Goal: Information Seeking & Learning: Learn about a topic

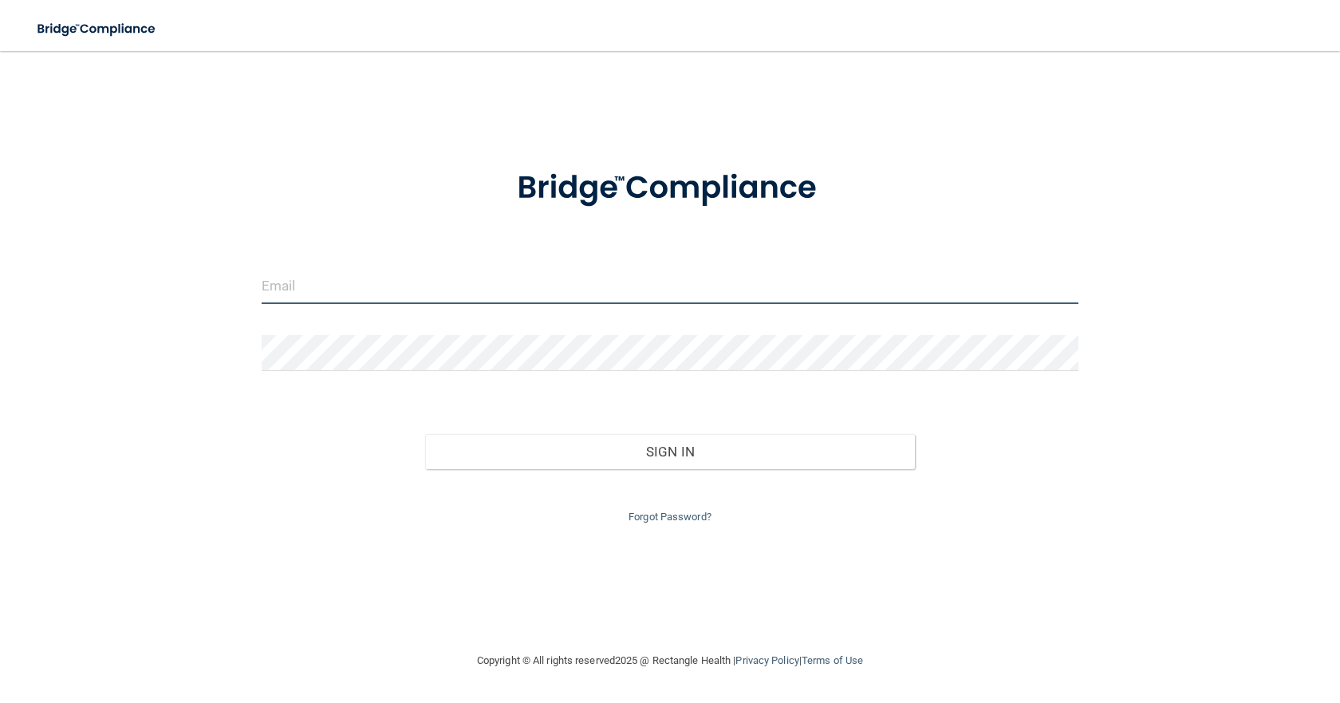
click at [299, 292] on input "email" at bounding box center [670, 286] width 817 height 36
type input "[EMAIL_ADDRESS][DOMAIN_NAME]"
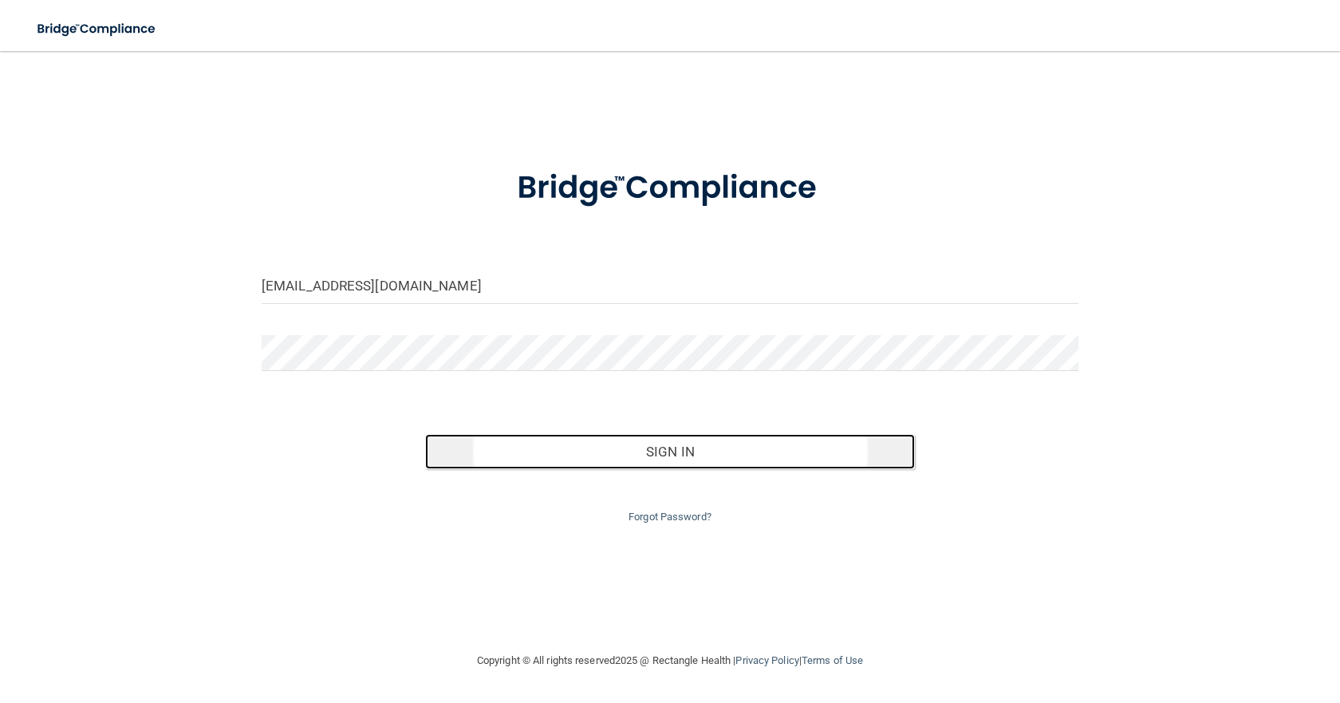
drag, startPoint x: 604, startPoint y: 439, endPoint x: 613, endPoint y: 436, distance: 10.1
click at [604, 440] on button "Sign In" at bounding box center [670, 451] width 490 height 35
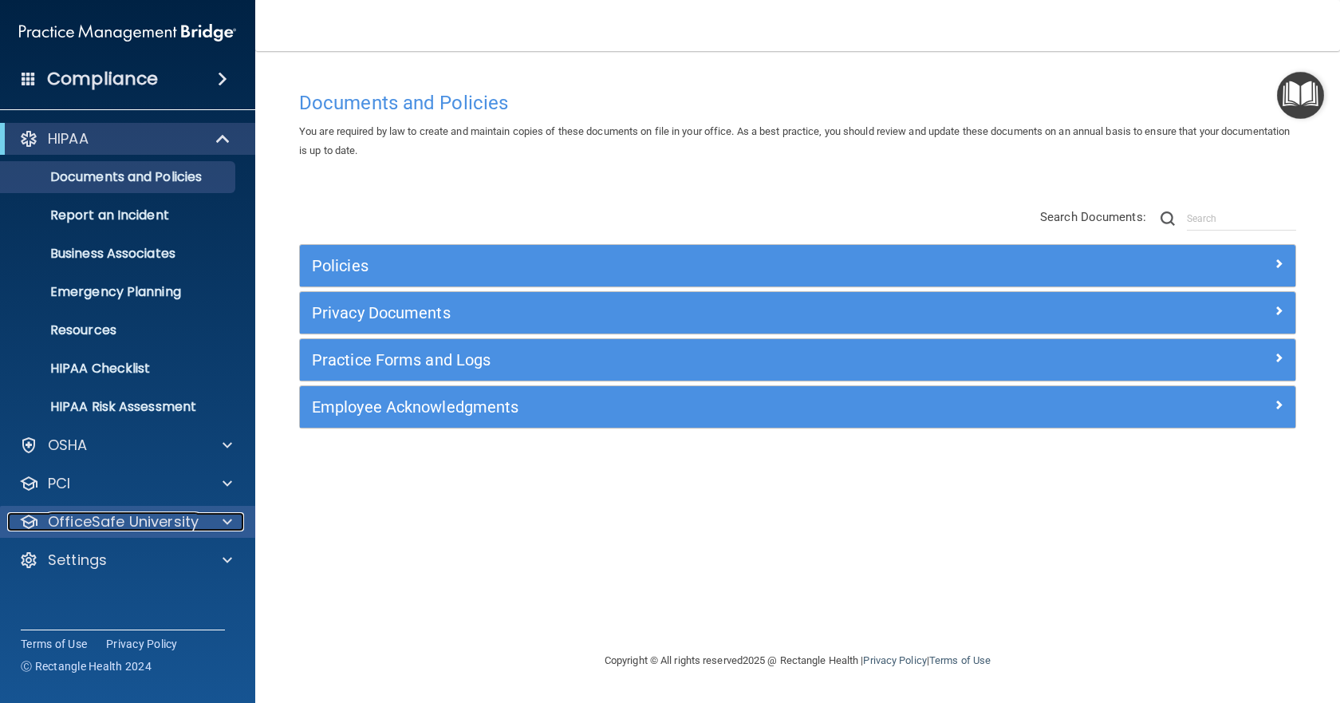
click at [236, 521] on div at bounding box center [225, 521] width 40 height 19
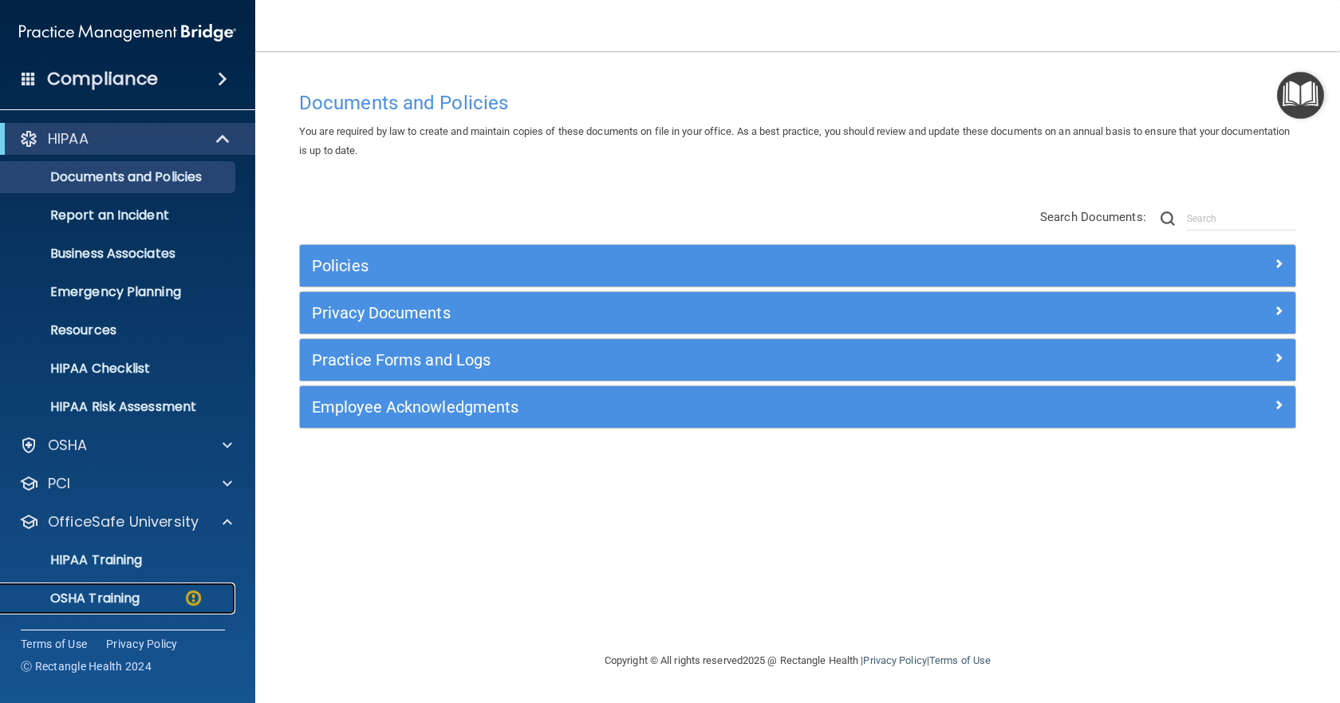
drag, startPoint x: 148, startPoint y: 598, endPoint x: 155, endPoint y: 600, distance: 8.3
click at [148, 598] on div "OSHA Training" at bounding box center [119, 598] width 218 height 16
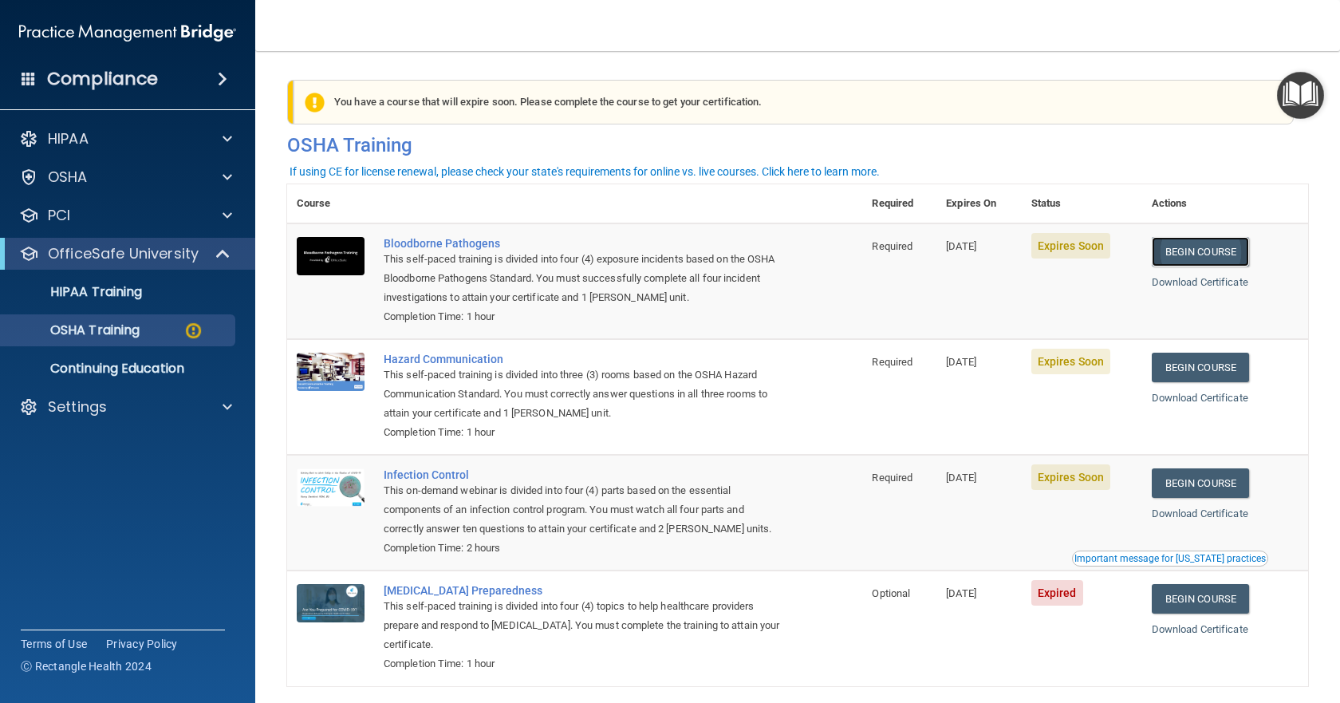
click at [1181, 250] on link "Begin Course" at bounding box center [1199, 252] width 97 height 30
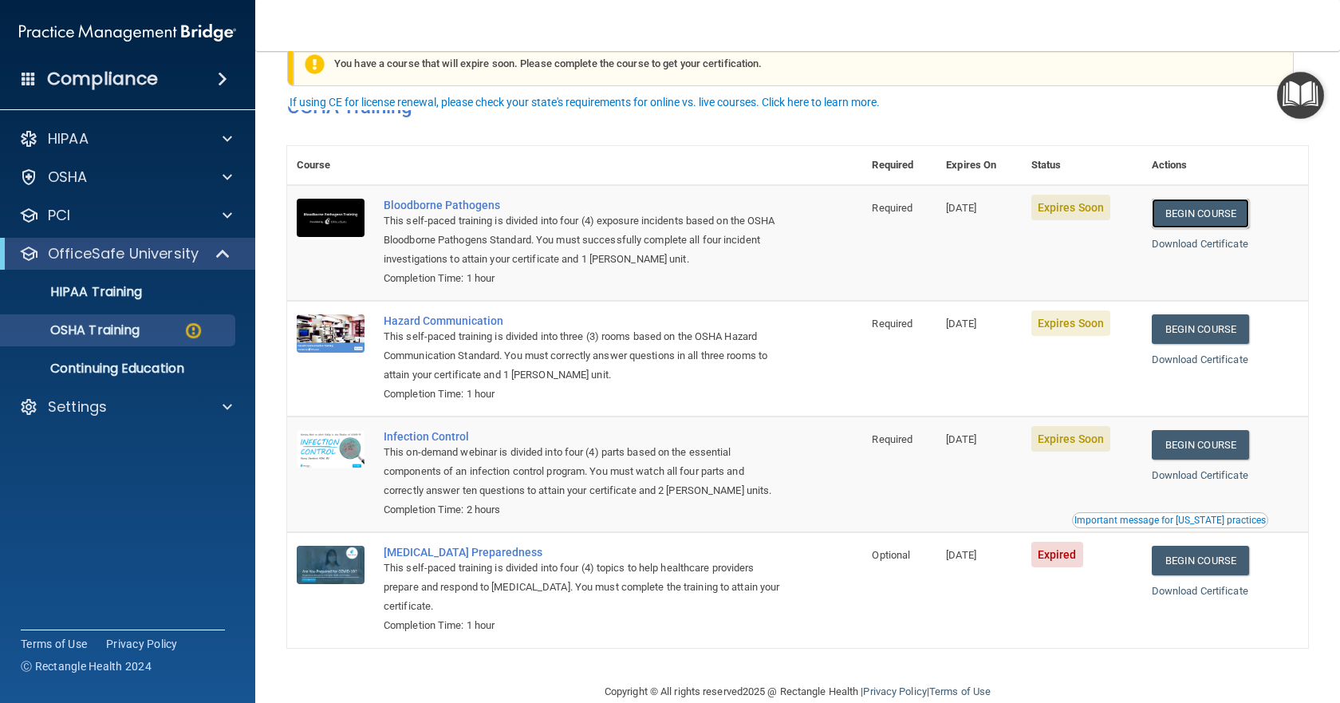
scroll to position [69, 0]
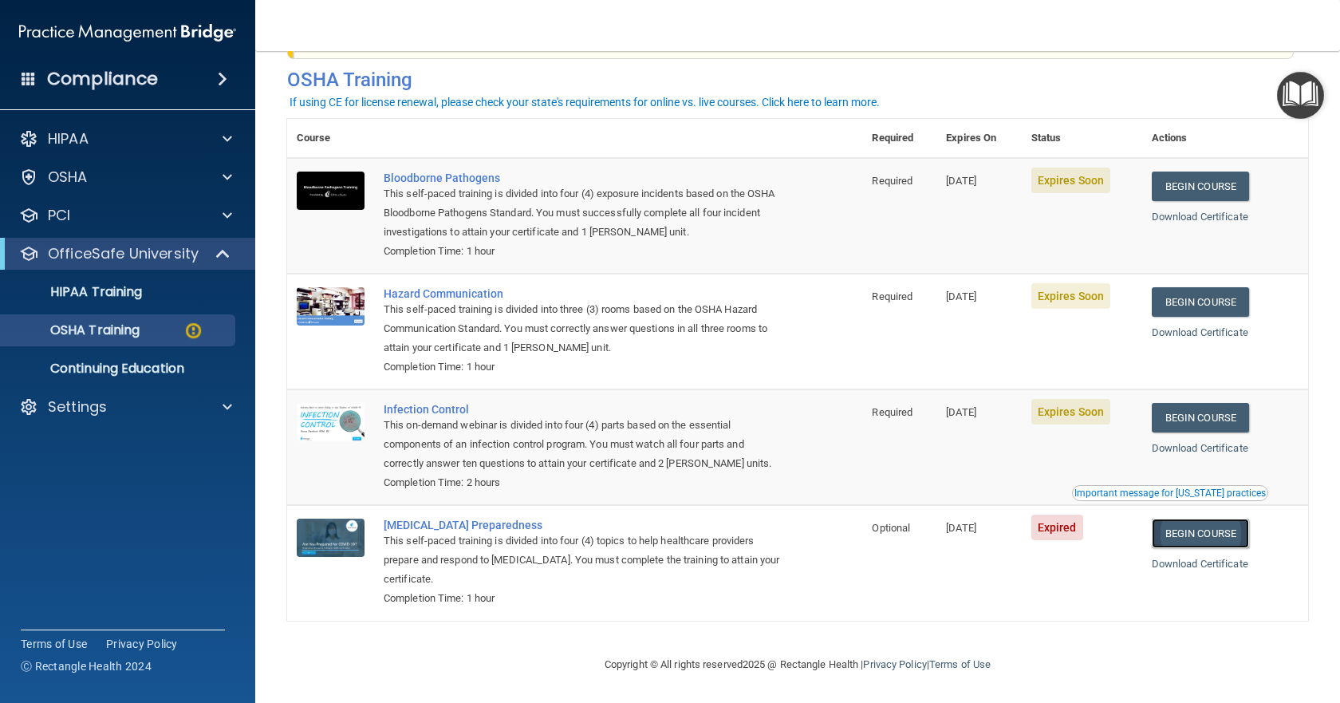
click at [1201, 541] on link "Begin Course" at bounding box center [1199, 533] width 97 height 30
click at [113, 325] on p "OSHA Training" at bounding box center [74, 330] width 129 height 16
click at [77, 220] on div "PCI" at bounding box center [106, 215] width 198 height 19
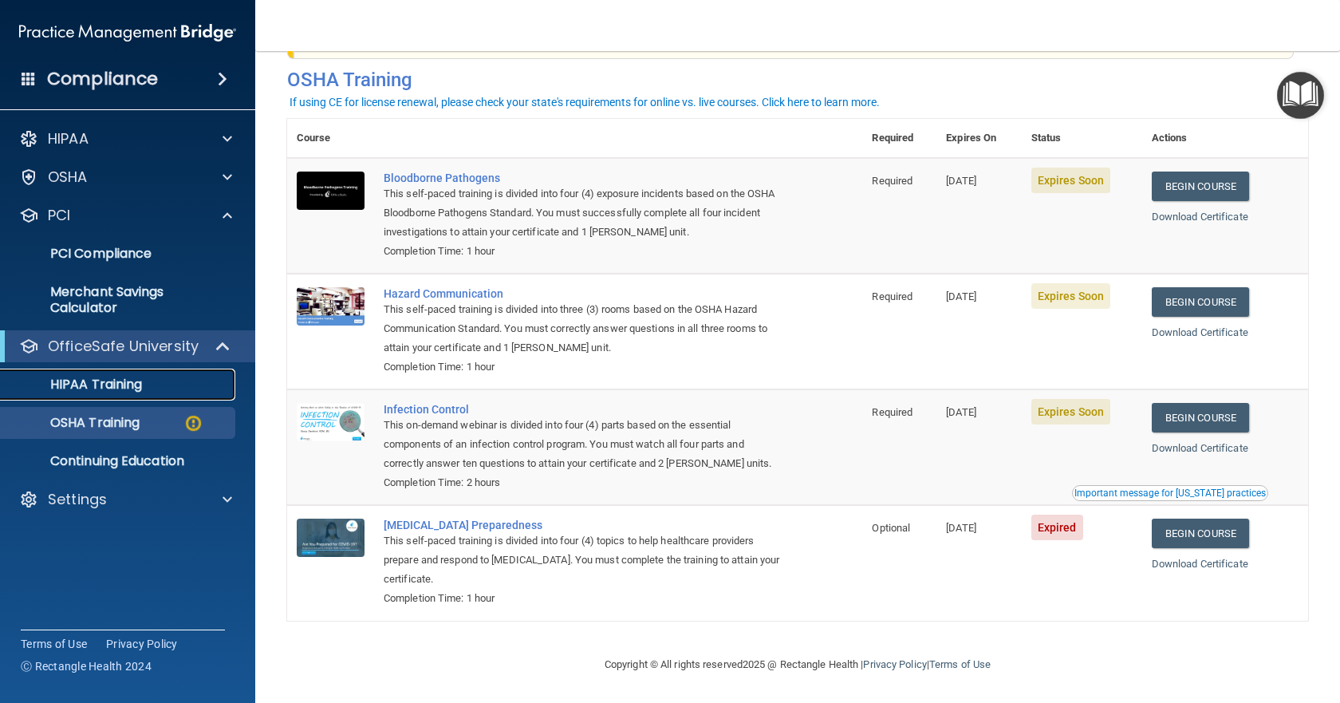
click at [111, 380] on p "HIPAA Training" at bounding box center [76, 384] width 132 height 16
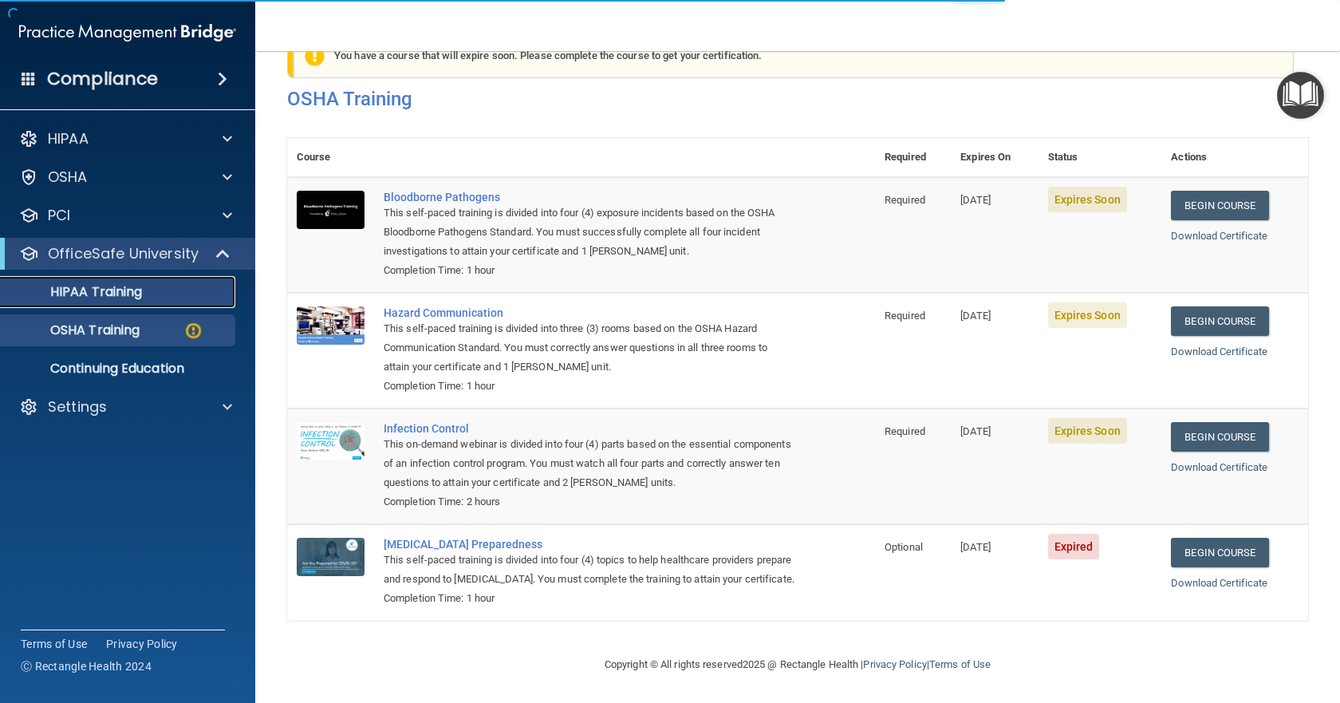
scroll to position [371, 0]
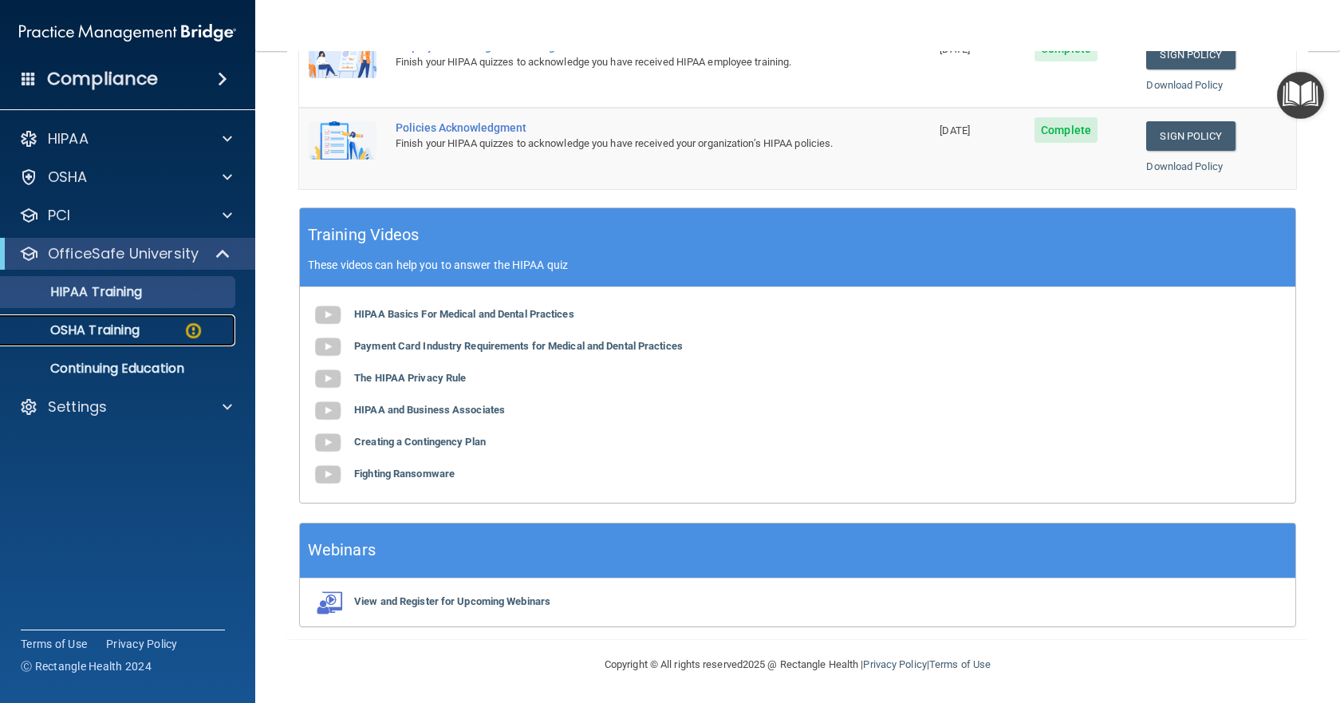
click at [106, 332] on p "OSHA Training" at bounding box center [74, 330] width 129 height 16
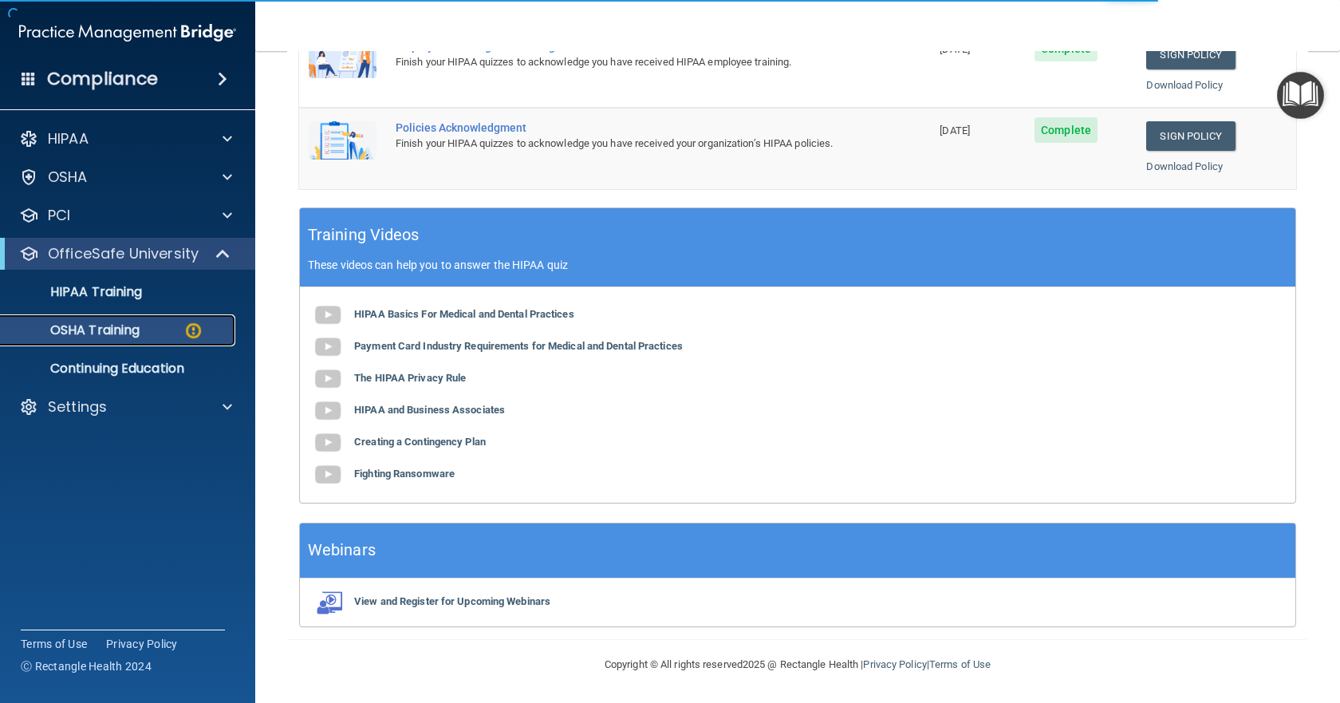
scroll to position [69, 0]
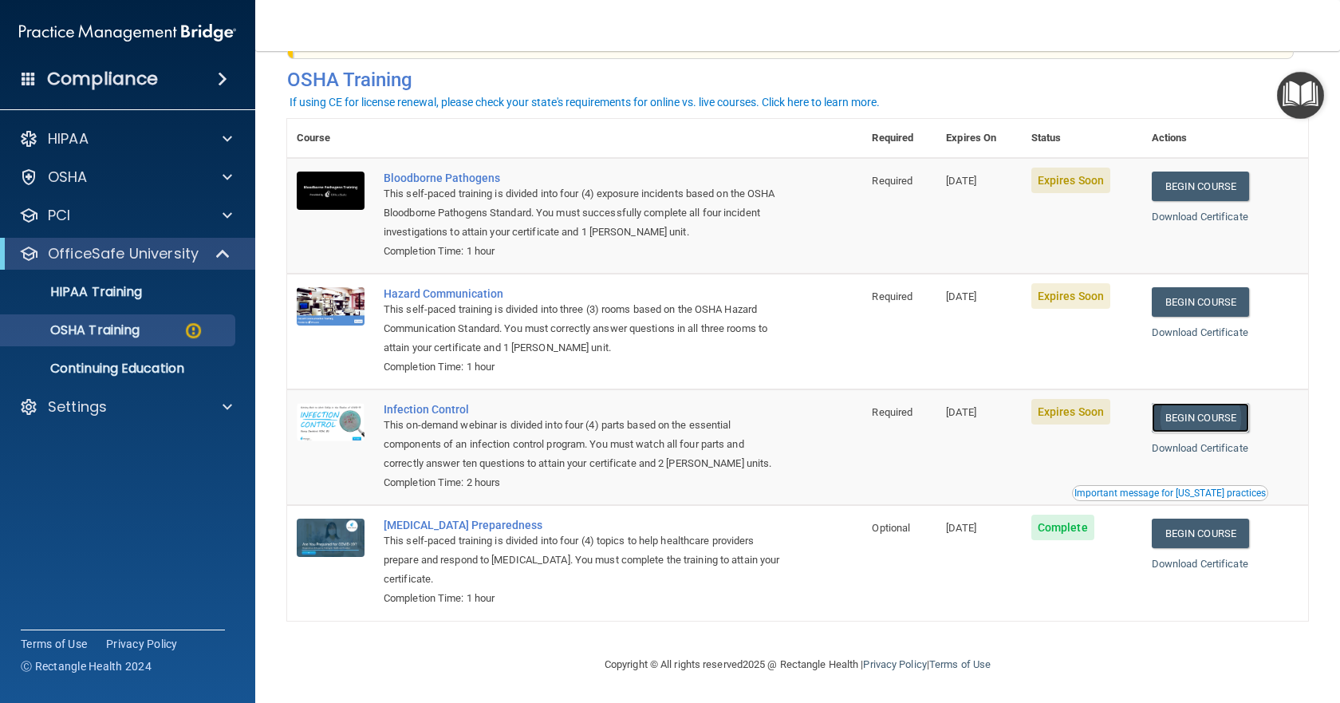
click at [1195, 419] on link "Begin Course" at bounding box center [1199, 418] width 97 height 30
click at [93, 297] on p "HIPAA Training" at bounding box center [76, 292] width 132 height 16
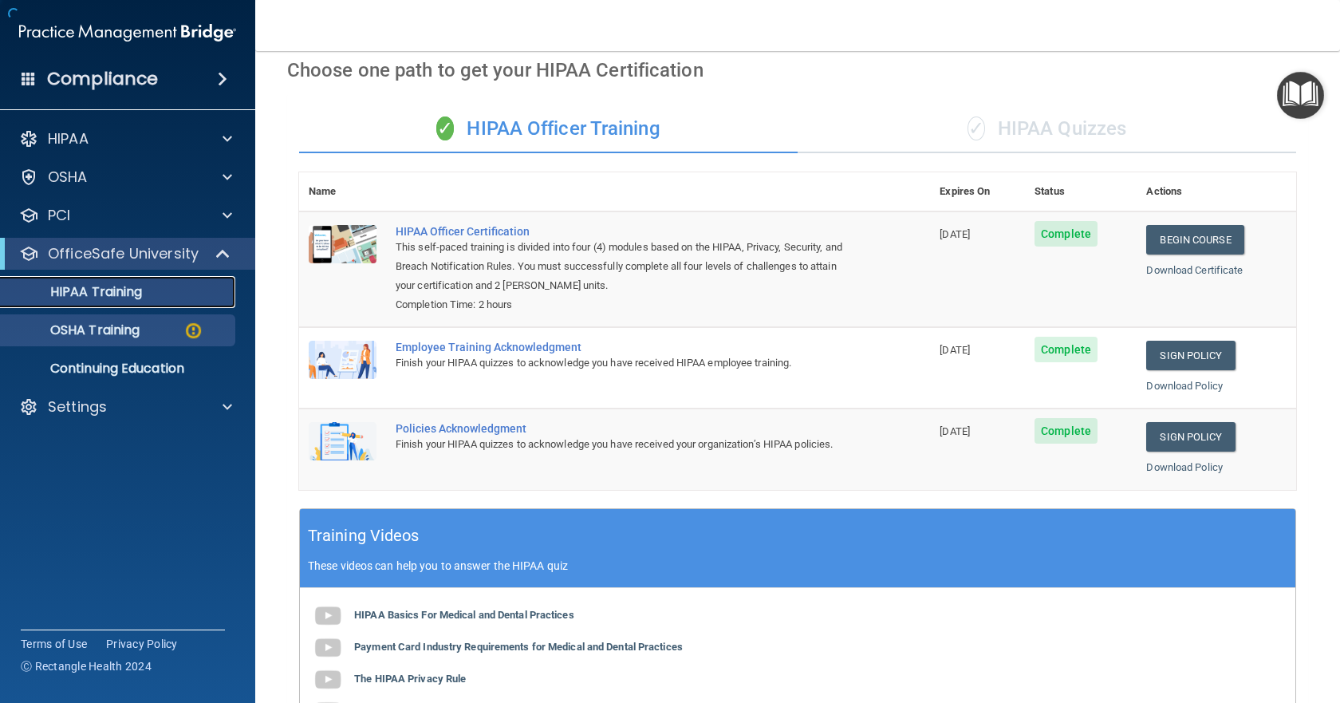
scroll to position [371, 0]
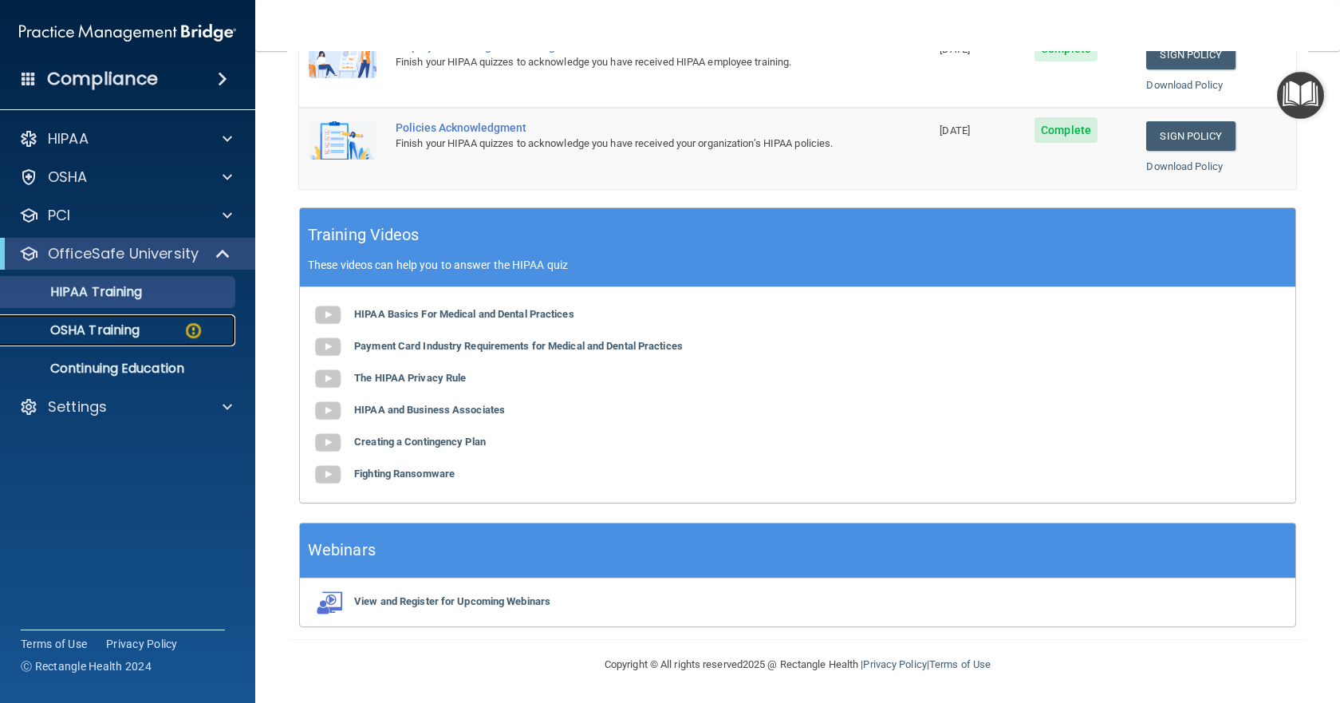
click at [82, 330] on p "OSHA Training" at bounding box center [74, 330] width 129 height 16
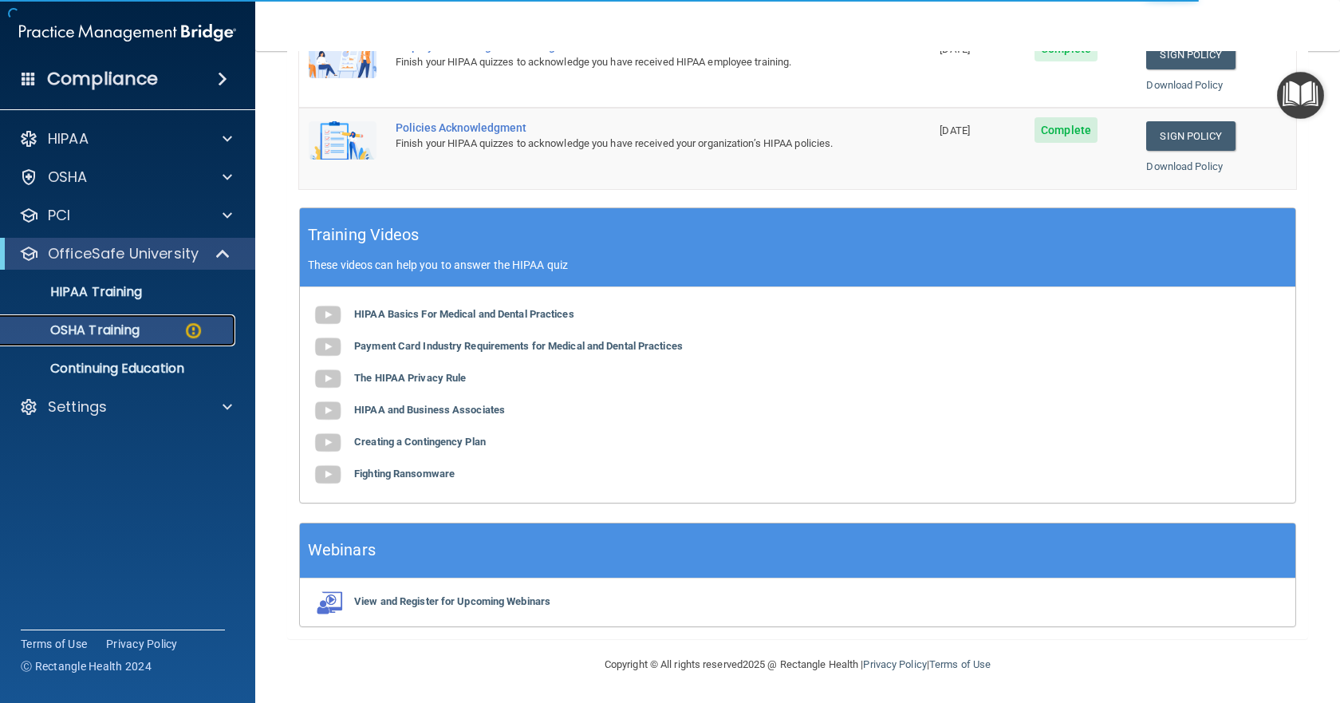
scroll to position [69, 0]
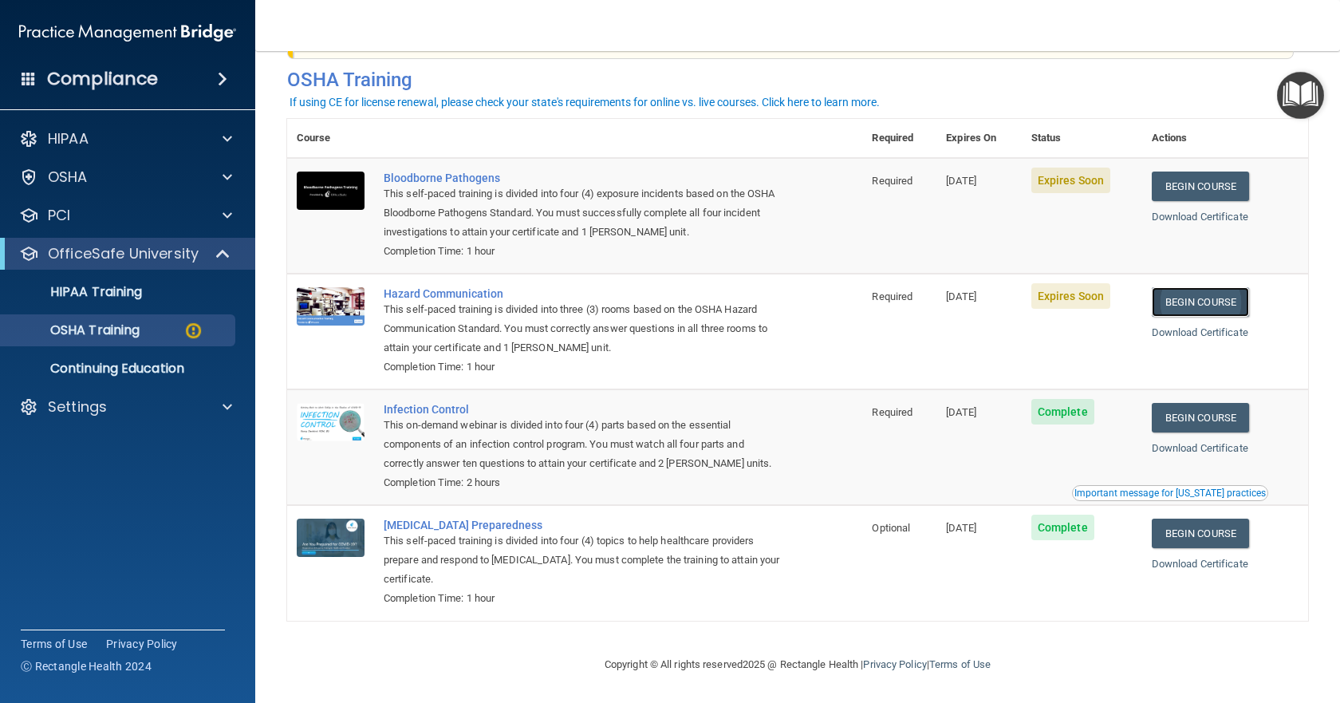
click at [1195, 303] on link "Begin Course" at bounding box center [1199, 302] width 97 height 30
click at [118, 337] on p "OSHA Training" at bounding box center [74, 330] width 129 height 16
click at [121, 289] on p "HIPAA Training" at bounding box center [76, 292] width 132 height 16
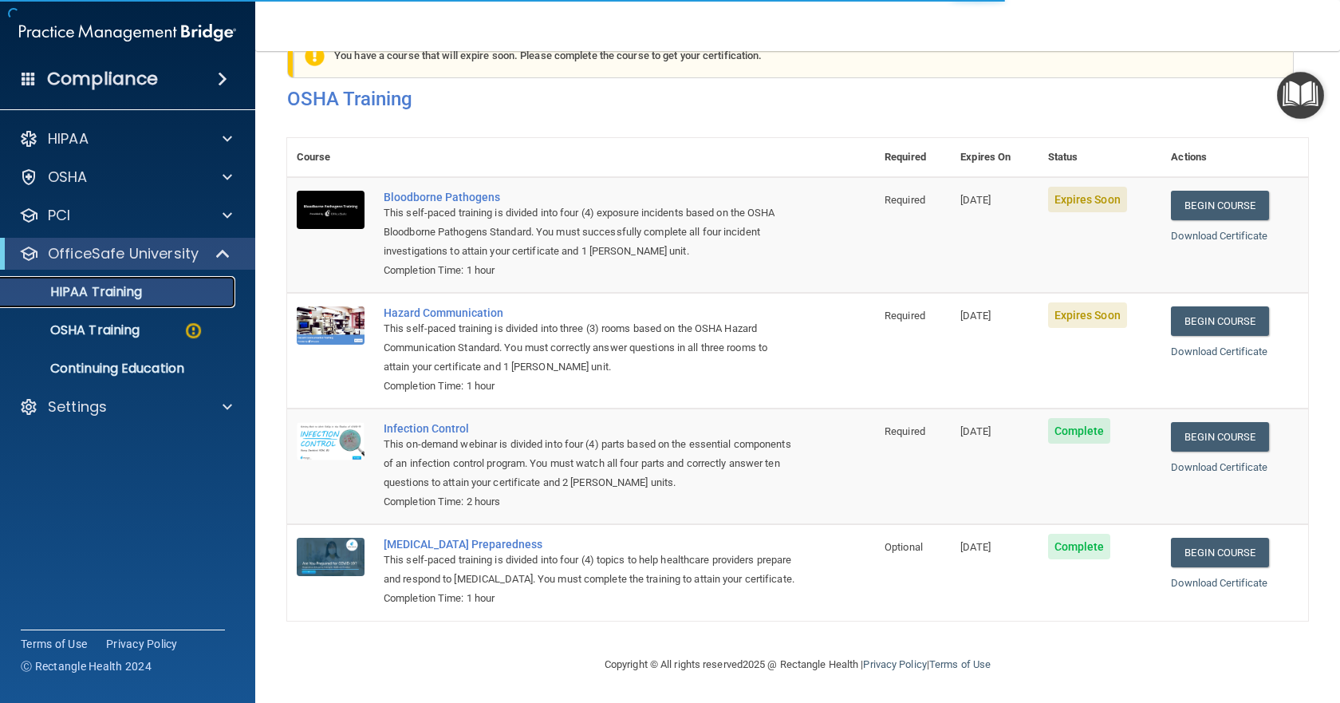
scroll to position [371, 0]
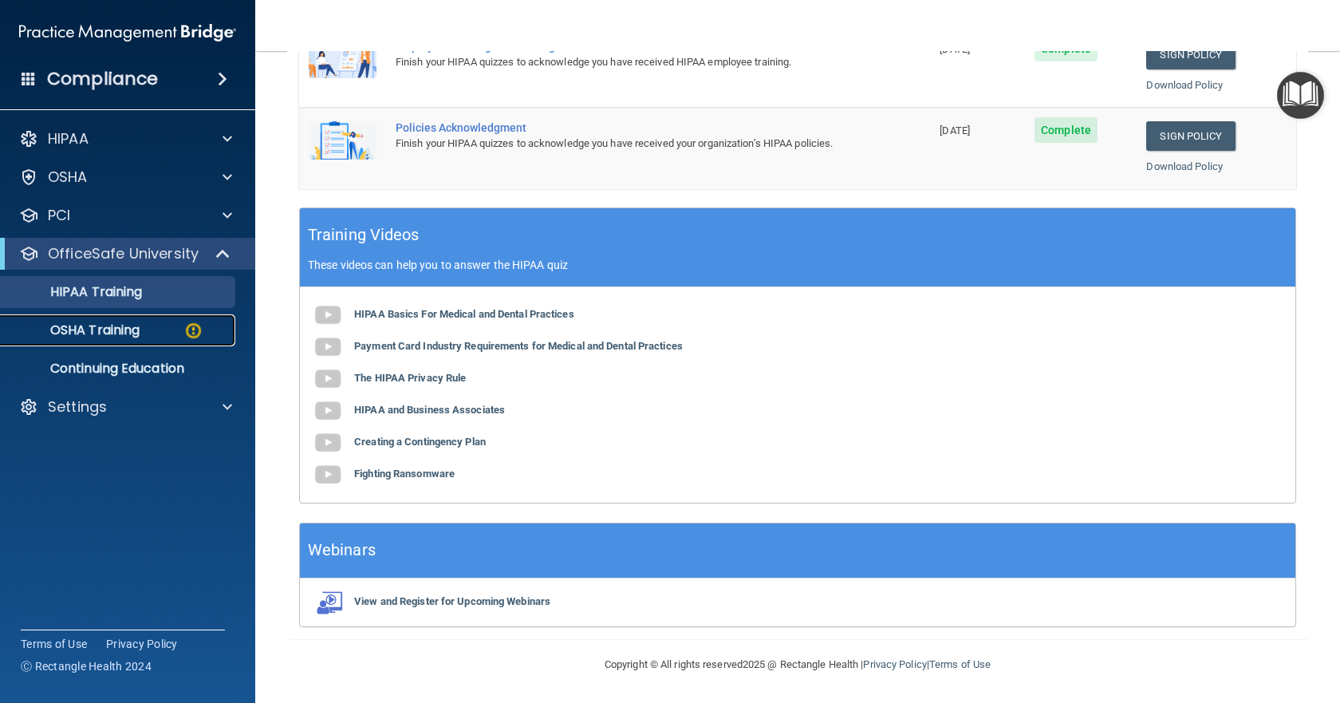
click at [136, 333] on p "OSHA Training" at bounding box center [74, 330] width 129 height 16
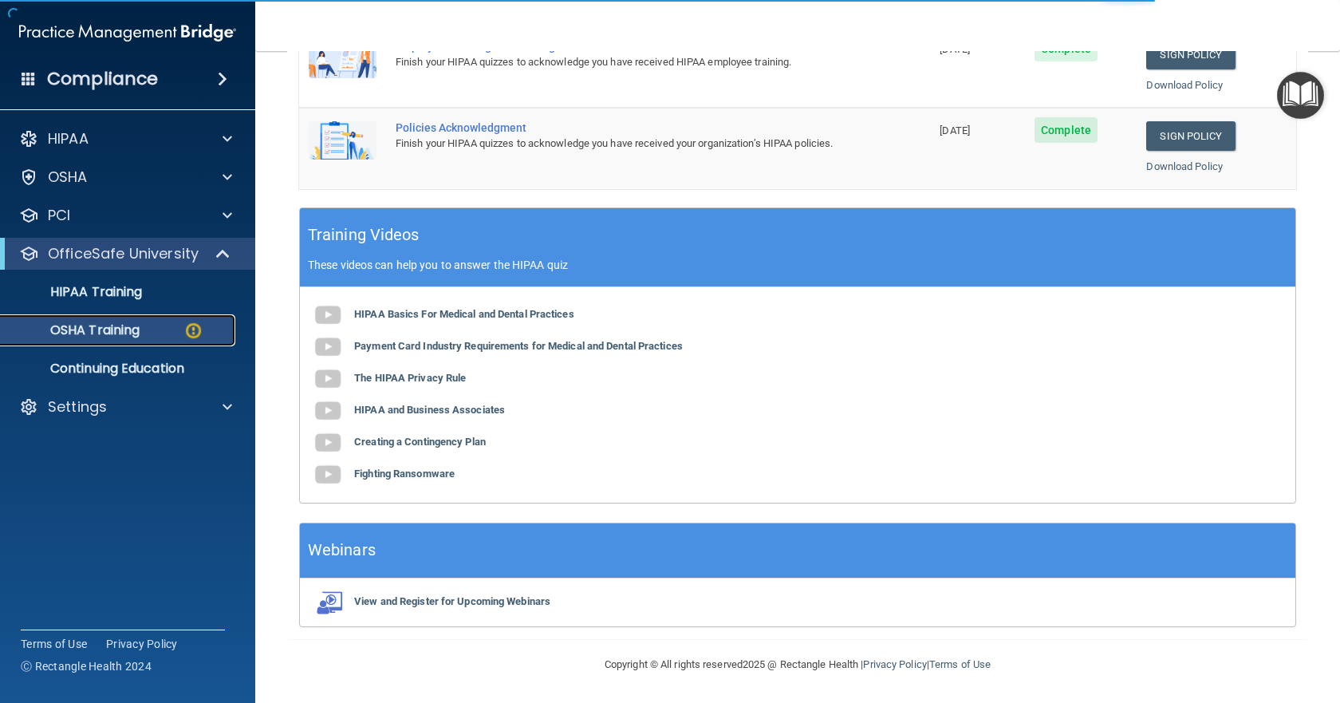
scroll to position [69, 0]
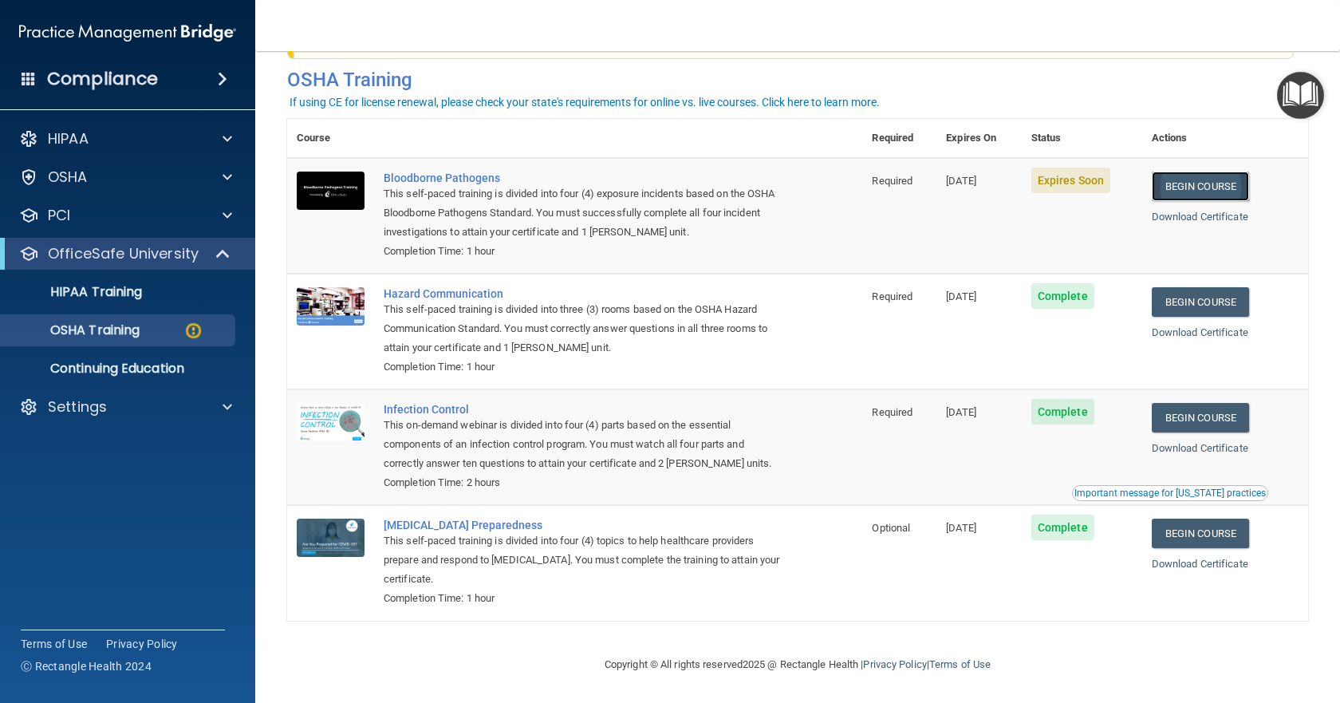
click at [1202, 183] on link "Begin Course" at bounding box center [1199, 186] width 97 height 30
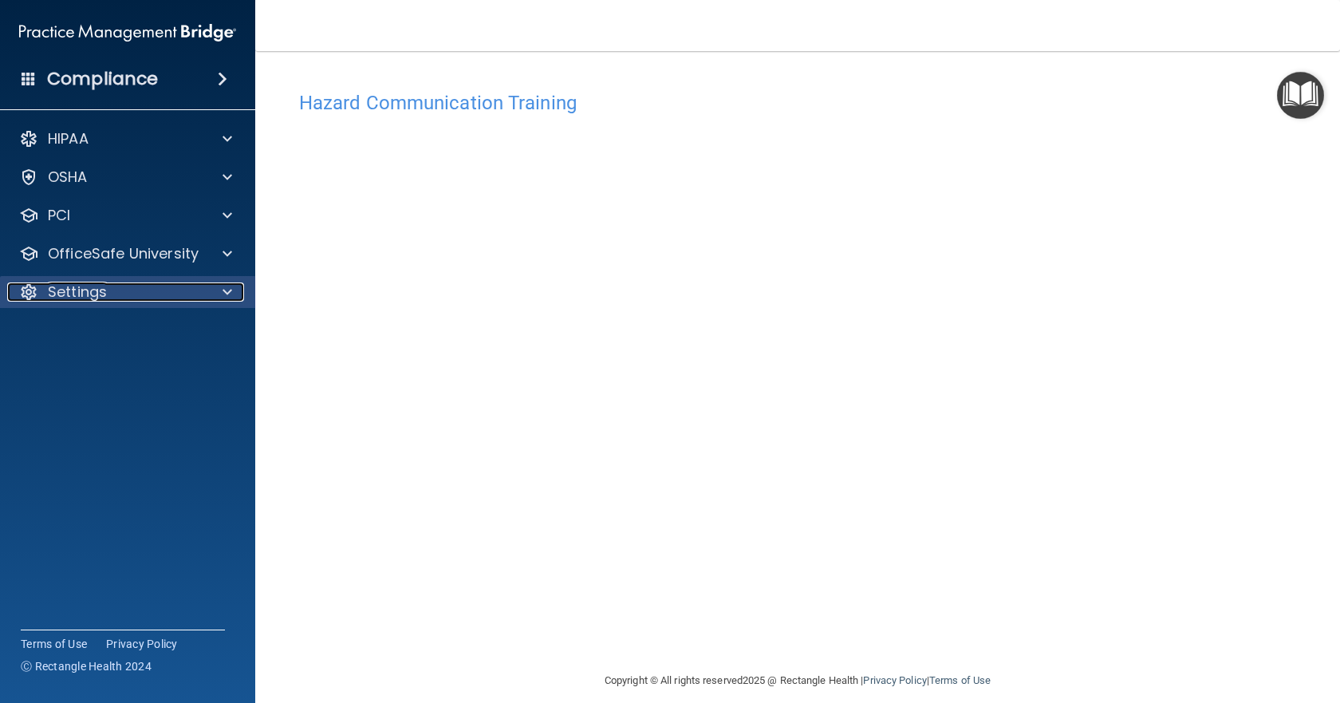
click at [230, 287] on span at bounding box center [227, 291] width 10 height 19
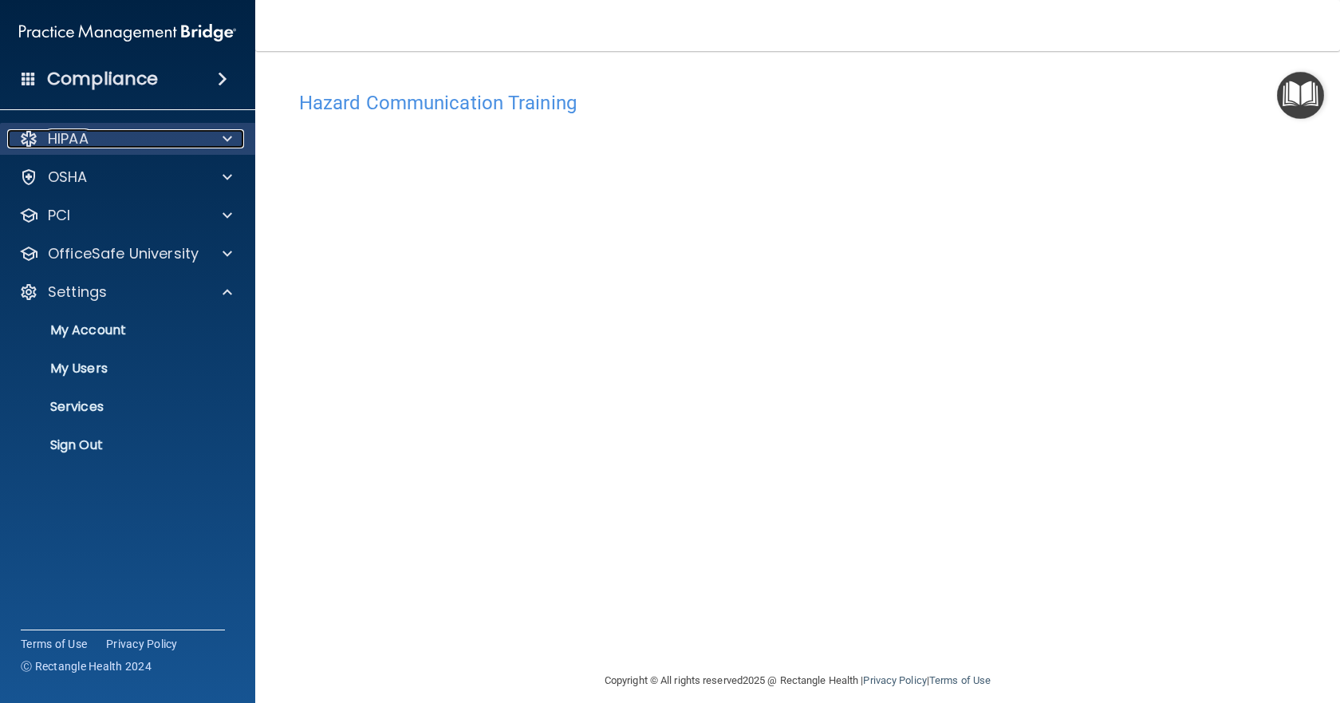
click at [100, 139] on div "HIPAA" at bounding box center [106, 138] width 198 height 19
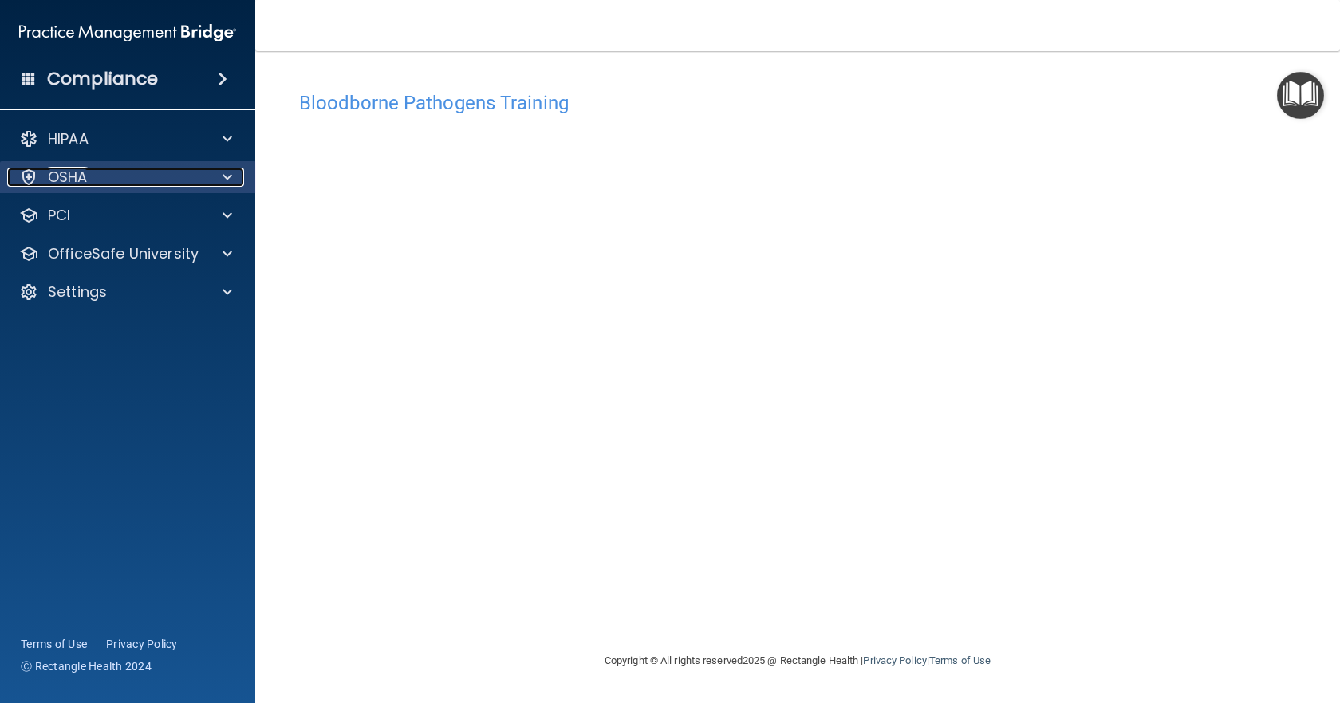
click at [85, 183] on p "OSHA" at bounding box center [68, 176] width 40 height 19
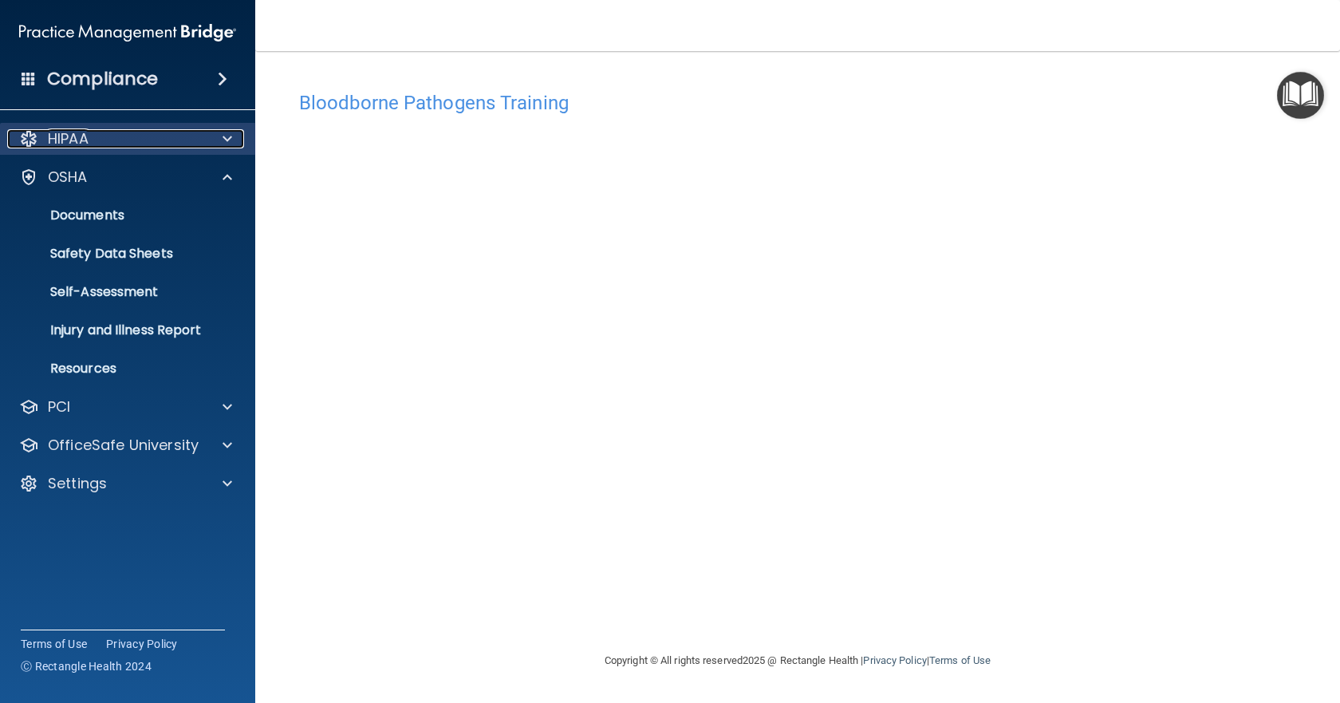
click at [78, 134] on p "HIPAA" at bounding box center [68, 138] width 41 height 19
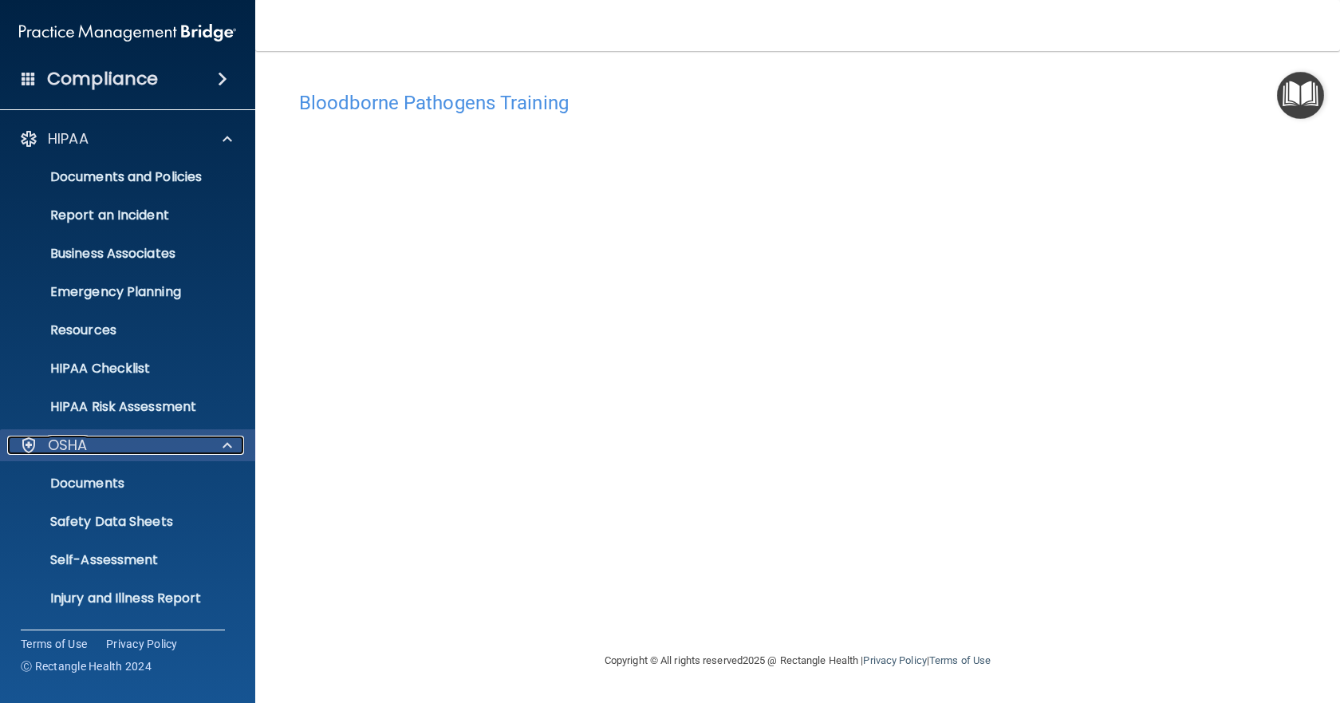
click at [90, 451] on div "OSHA" at bounding box center [106, 444] width 198 height 19
click at [79, 435] on p "OSHA" at bounding box center [68, 444] width 40 height 19
click at [102, 452] on div "OSHA" at bounding box center [106, 444] width 198 height 19
click at [241, 441] on div at bounding box center [225, 444] width 40 height 19
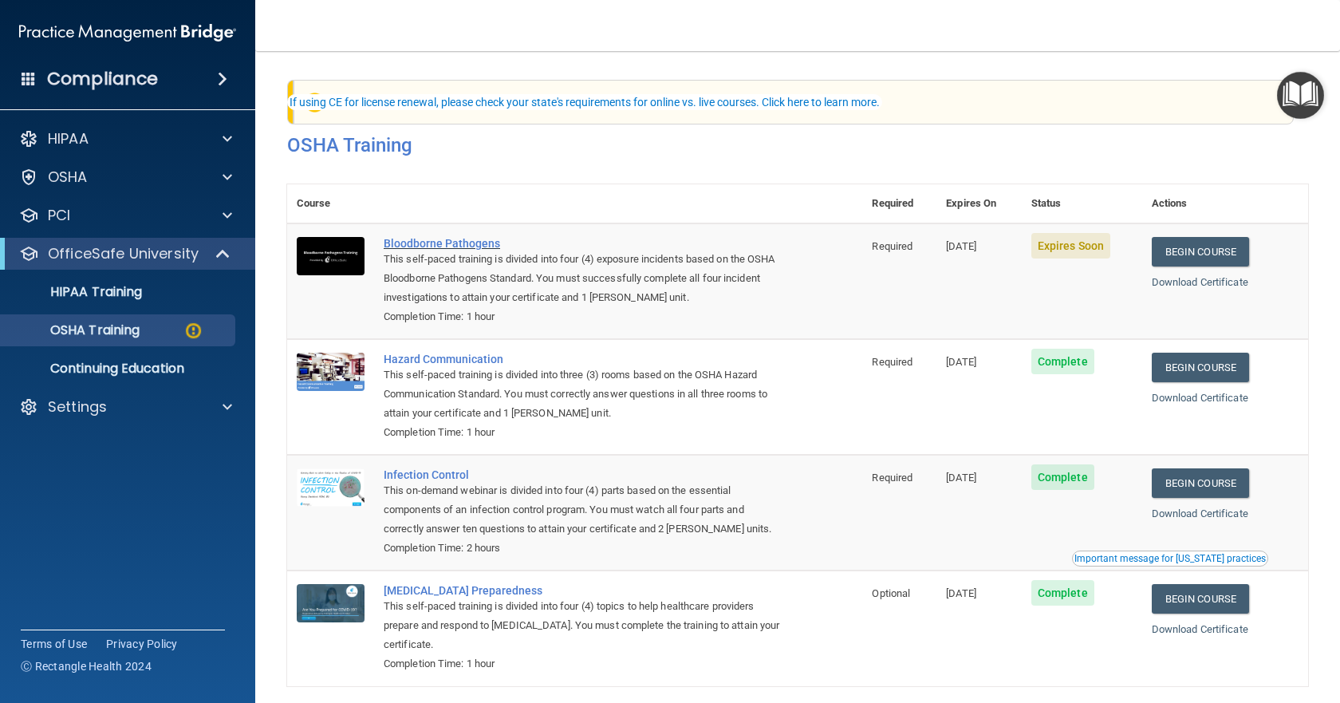
scroll to position [69, 0]
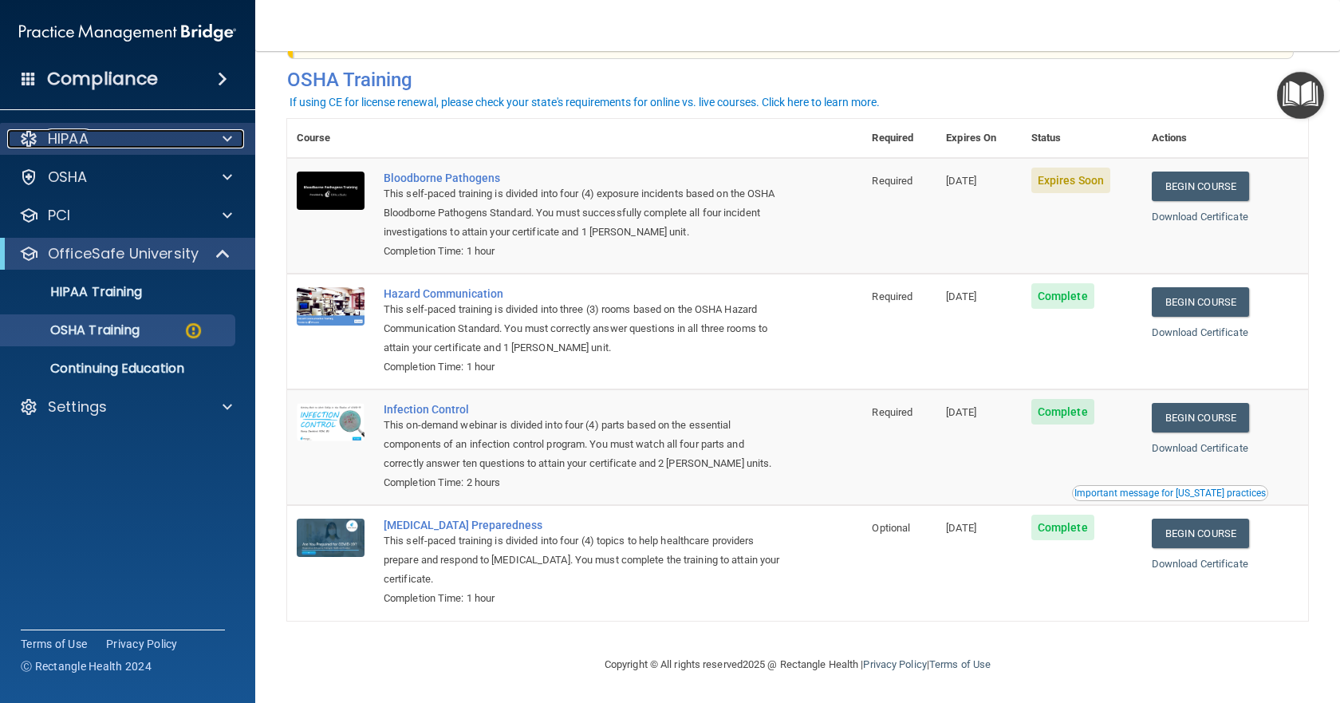
drag, startPoint x: 73, startPoint y: 130, endPoint x: 81, endPoint y: 129, distance: 8.0
click at [73, 130] on p "HIPAA" at bounding box center [68, 138] width 41 height 19
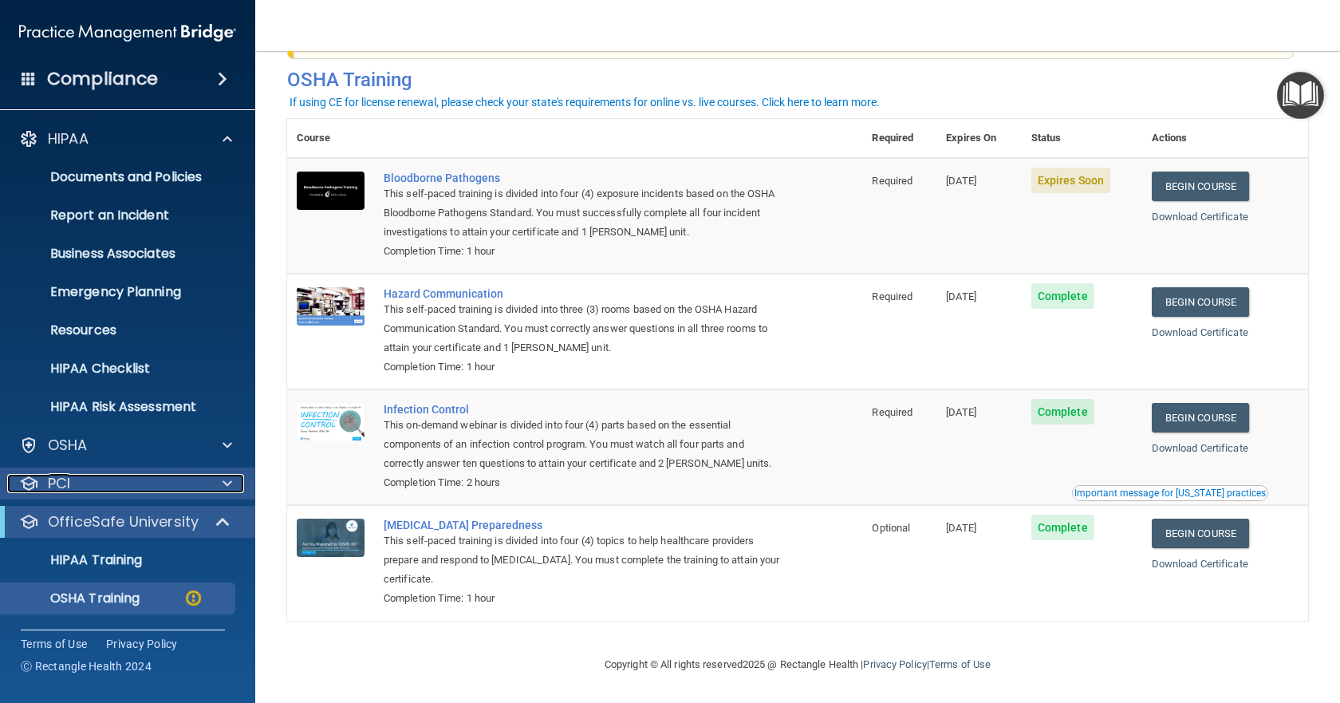
click at [64, 476] on p "PCI" at bounding box center [59, 483] width 22 height 19
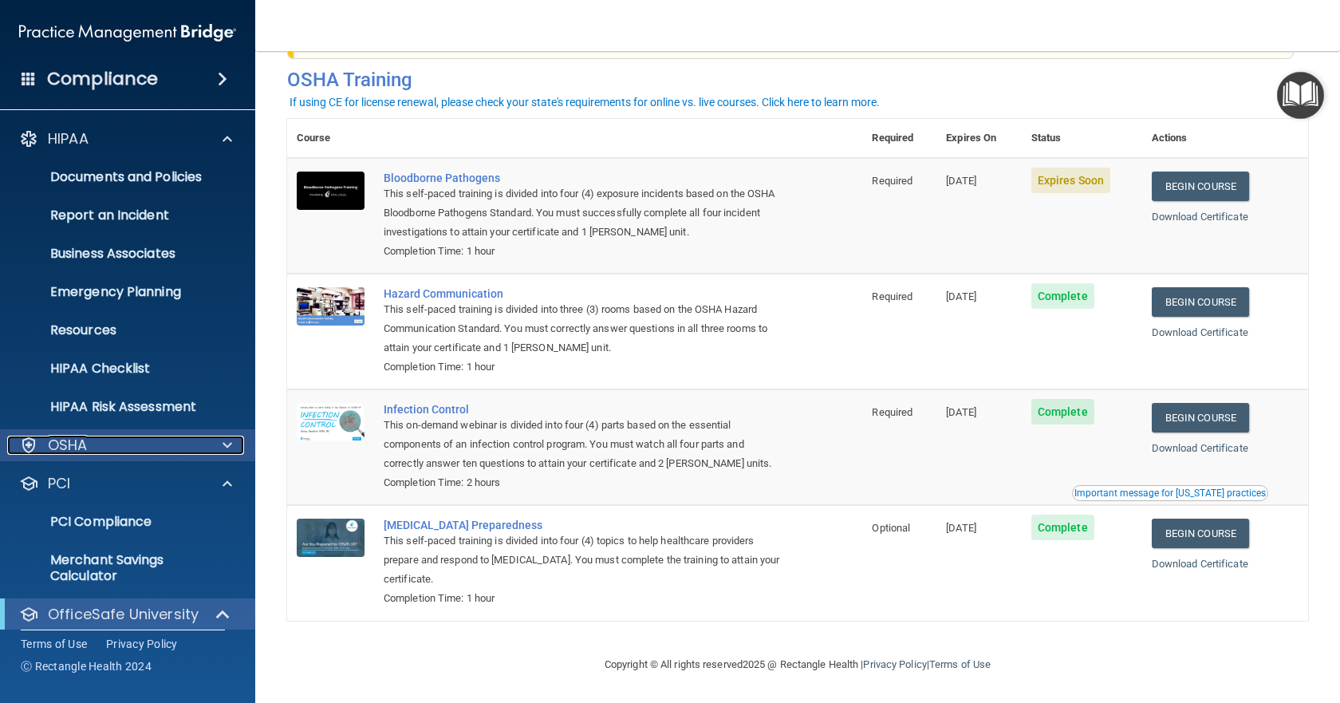
click at [77, 450] on p "OSHA" at bounding box center [68, 444] width 40 height 19
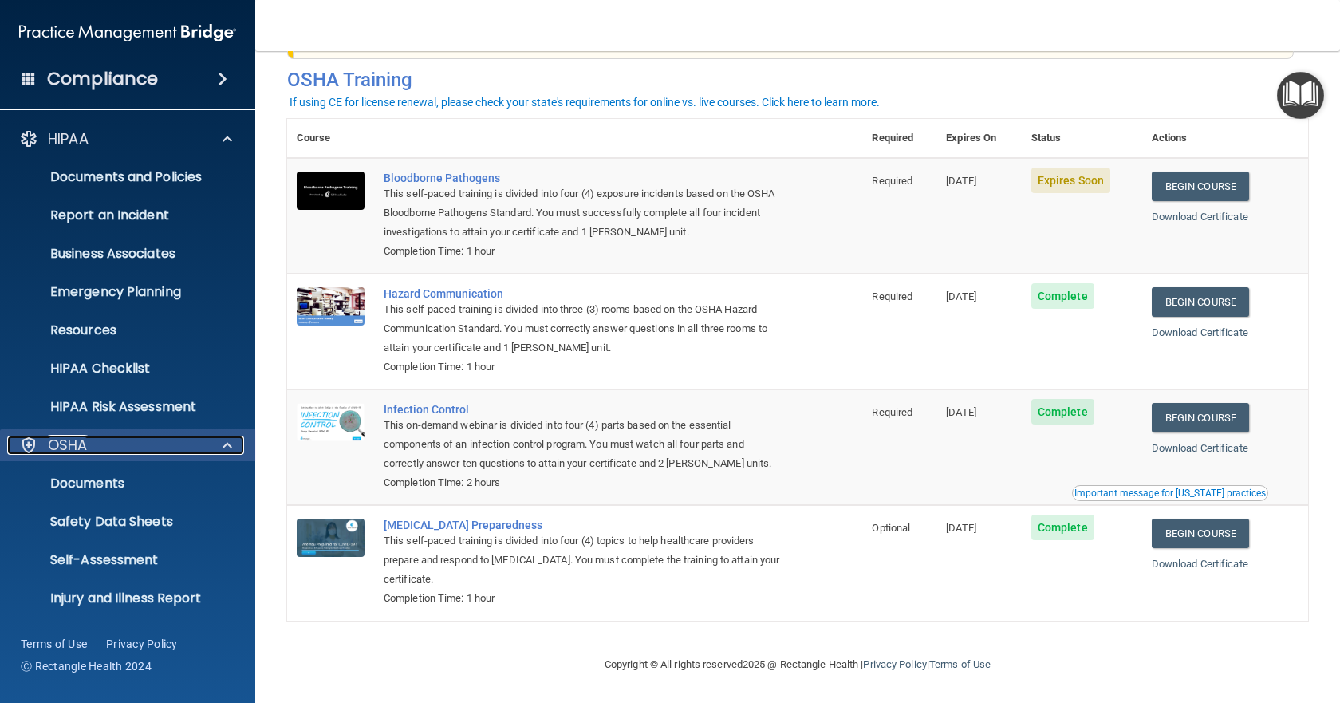
click at [74, 452] on p "OSHA" at bounding box center [68, 444] width 40 height 19
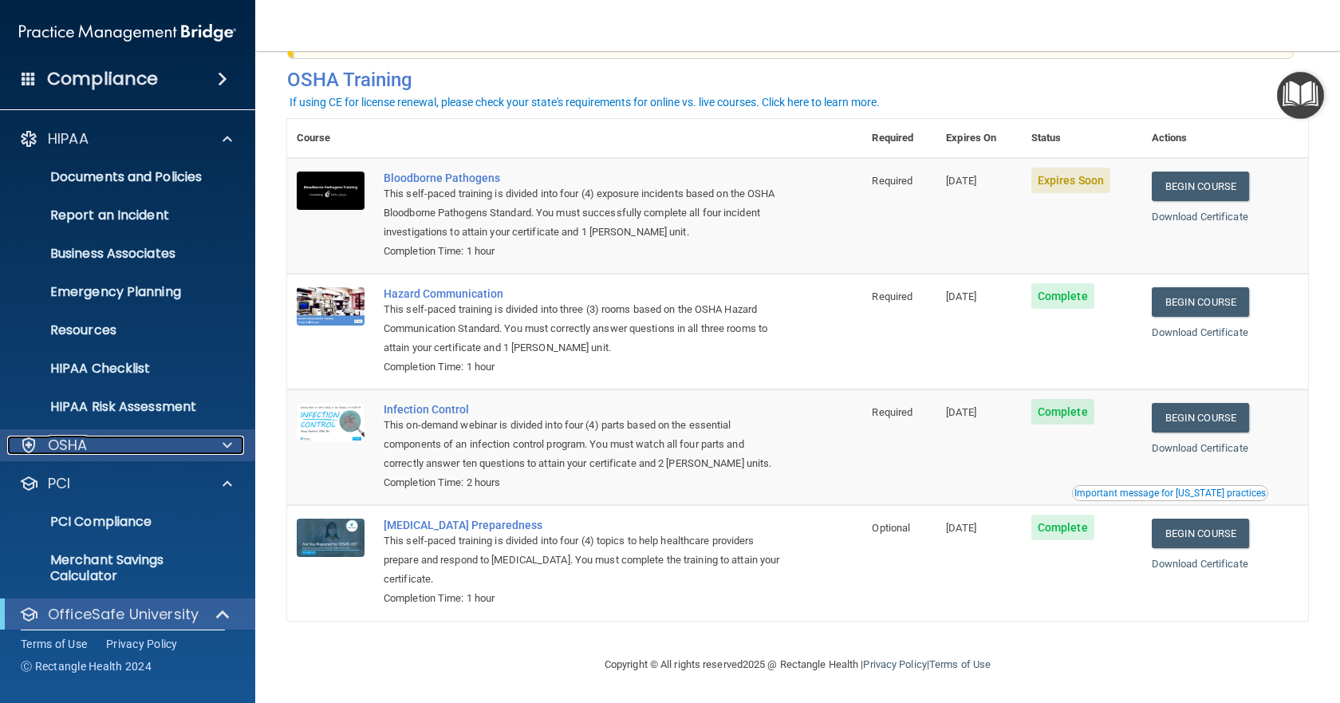
click at [69, 451] on p "OSHA" at bounding box center [68, 444] width 40 height 19
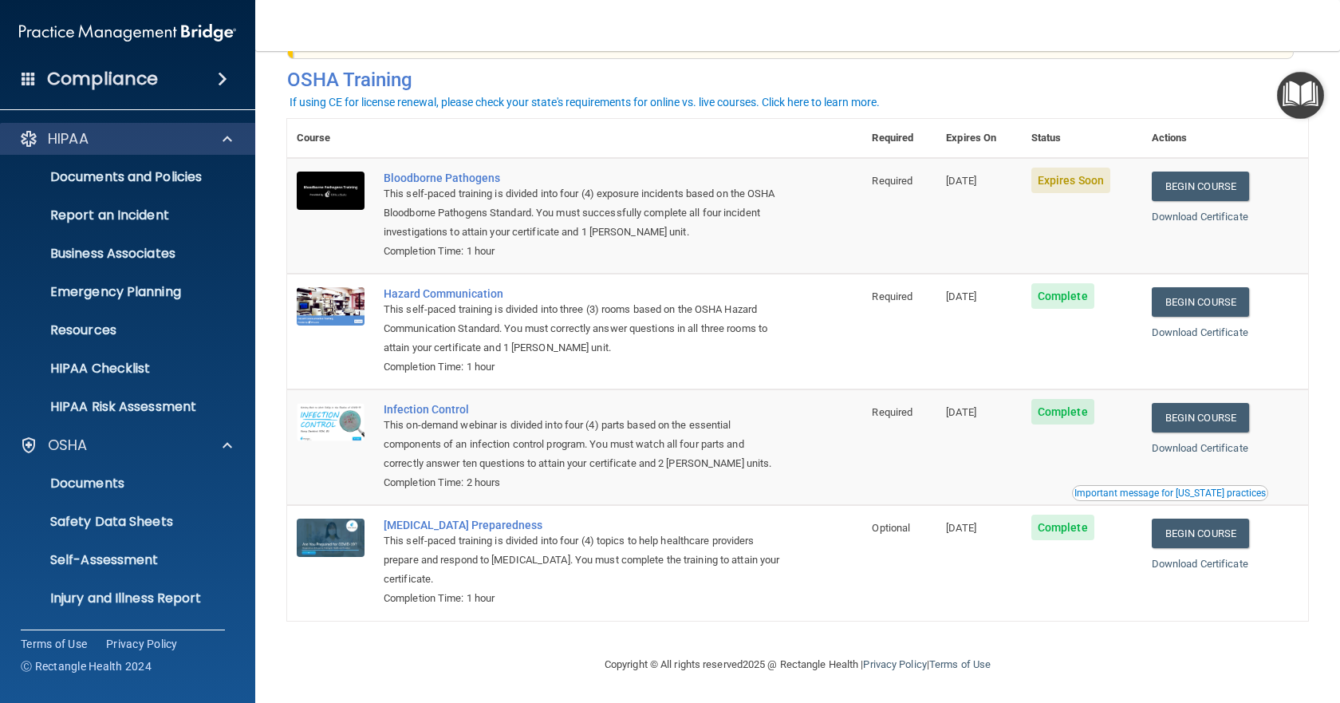
click at [108, 148] on div "HIPAA" at bounding box center [128, 139] width 256 height 32
click at [216, 140] on div at bounding box center [225, 138] width 40 height 19
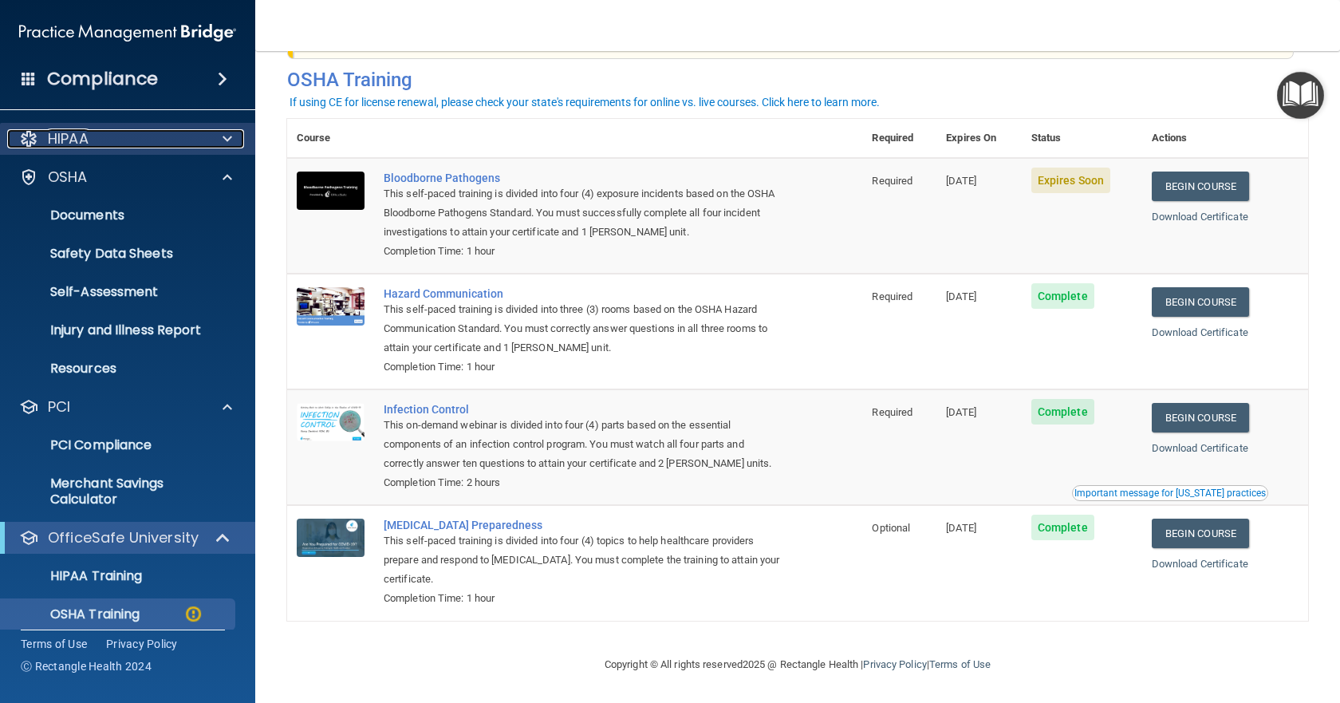
click at [232, 143] on div at bounding box center [225, 138] width 40 height 19
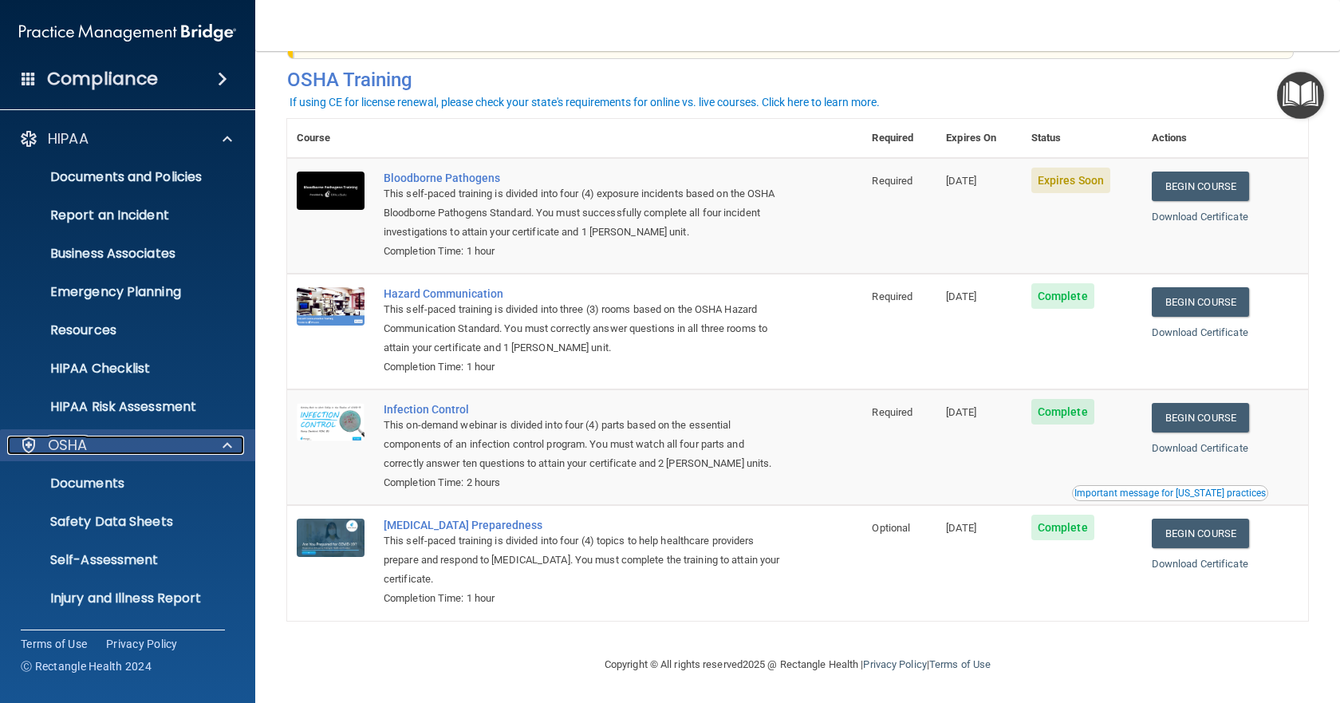
click at [112, 439] on div "OSHA" at bounding box center [106, 444] width 198 height 19
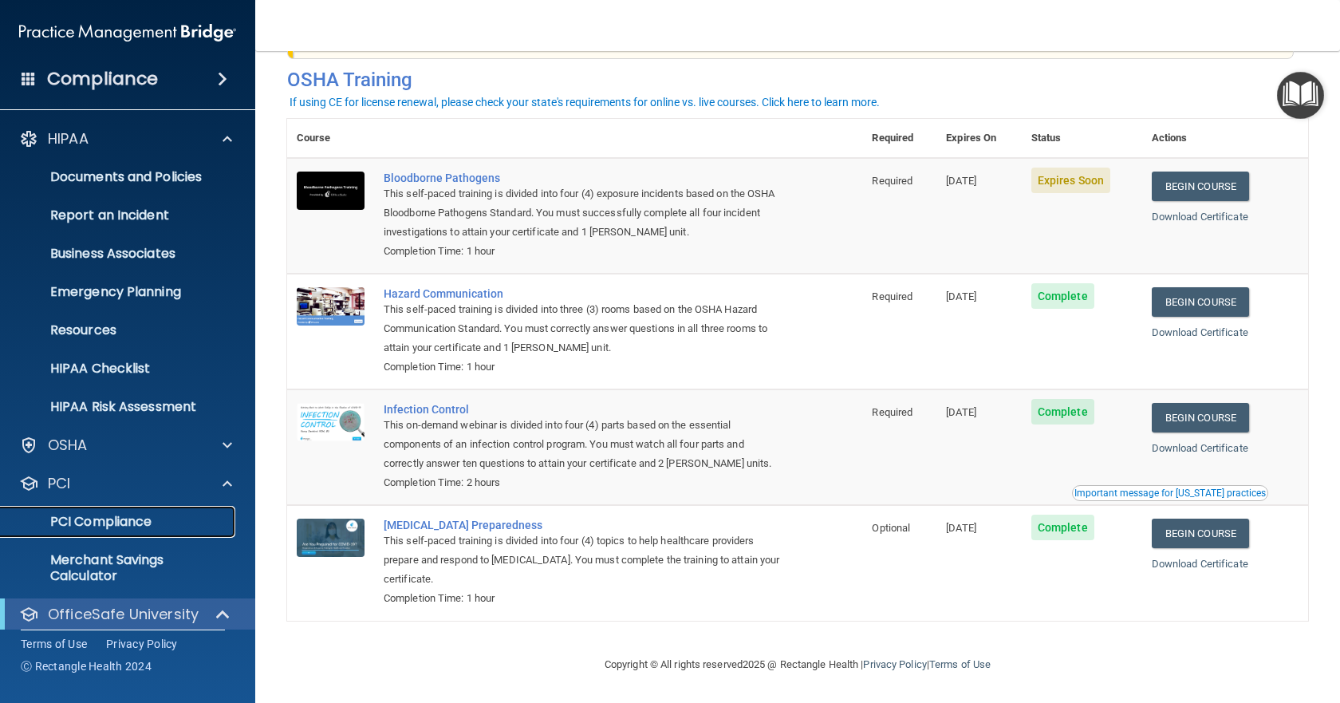
click at [195, 524] on p "PCI Compliance" at bounding box center [119, 522] width 218 height 16
click at [220, 614] on span at bounding box center [225, 613] width 14 height 19
click at [220, 81] on span at bounding box center [223, 78] width 10 height 19
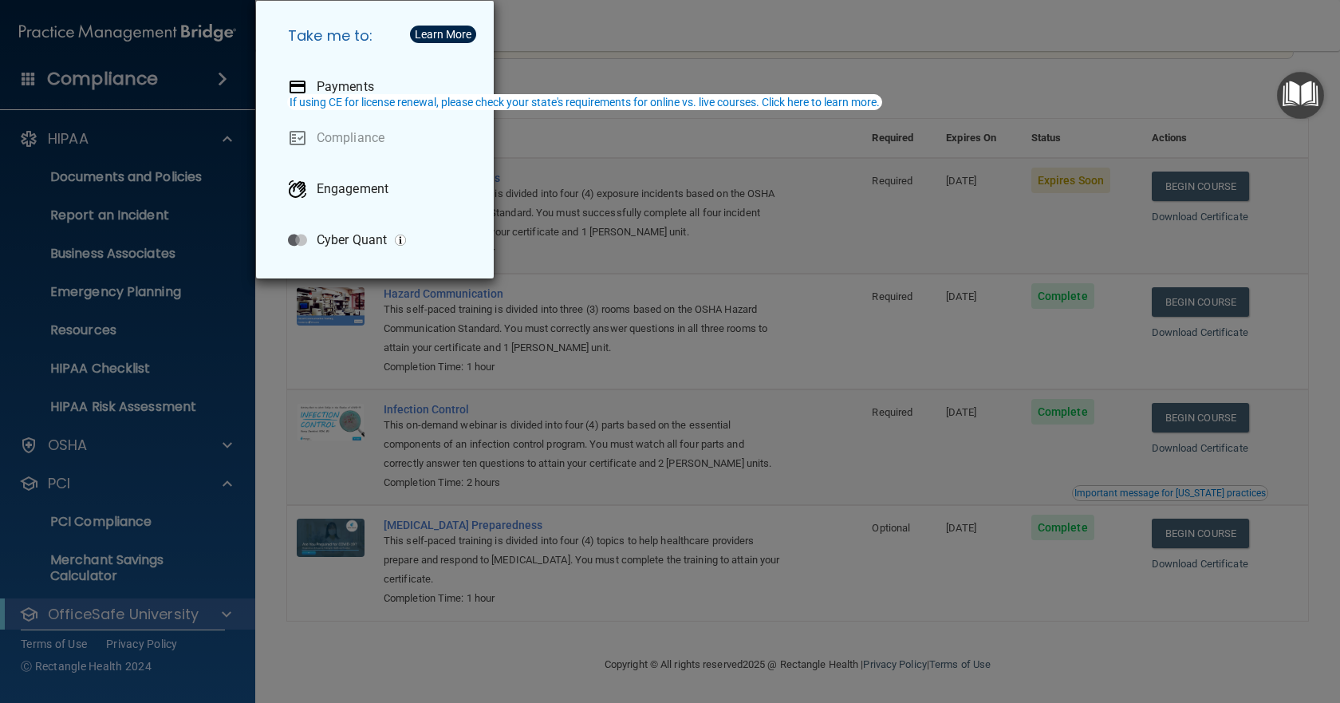
click at [591, 133] on div "Take me to: Payments Compliance Engagement Cyber Quant" at bounding box center [670, 351] width 1340 height 703
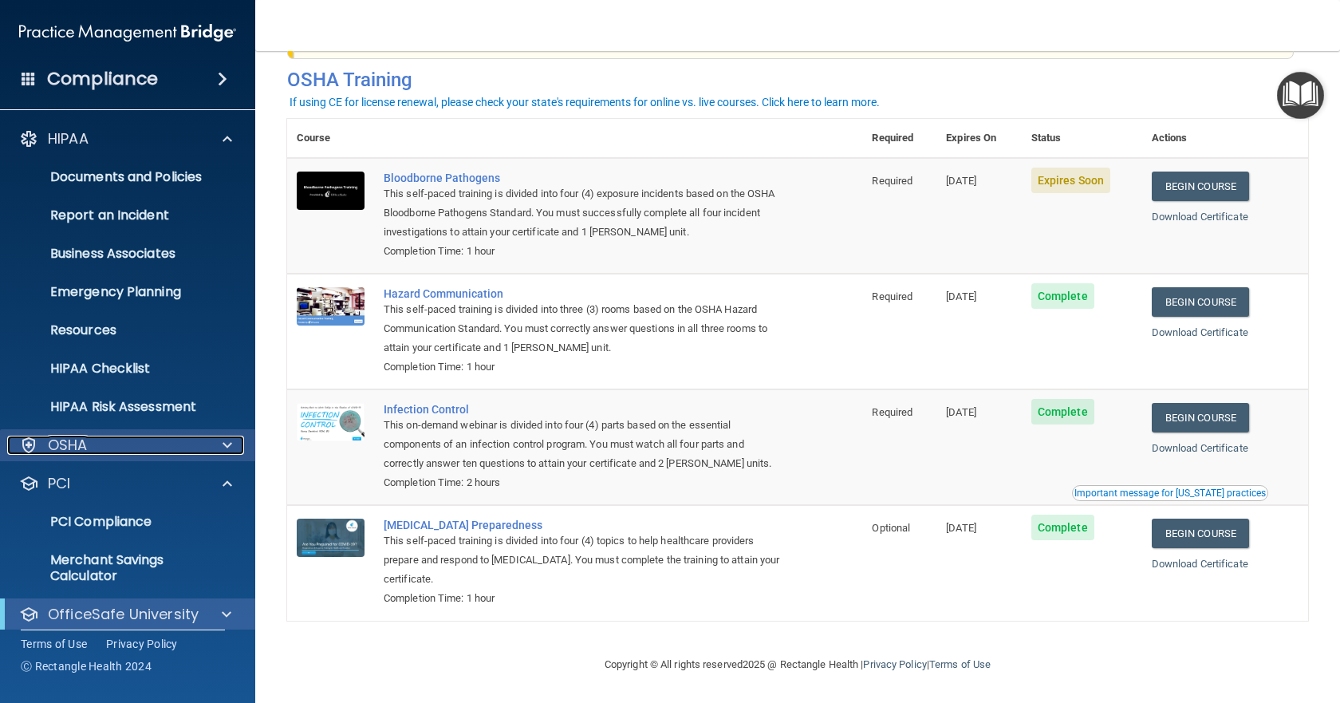
click at [62, 447] on p "OSHA" at bounding box center [68, 444] width 40 height 19
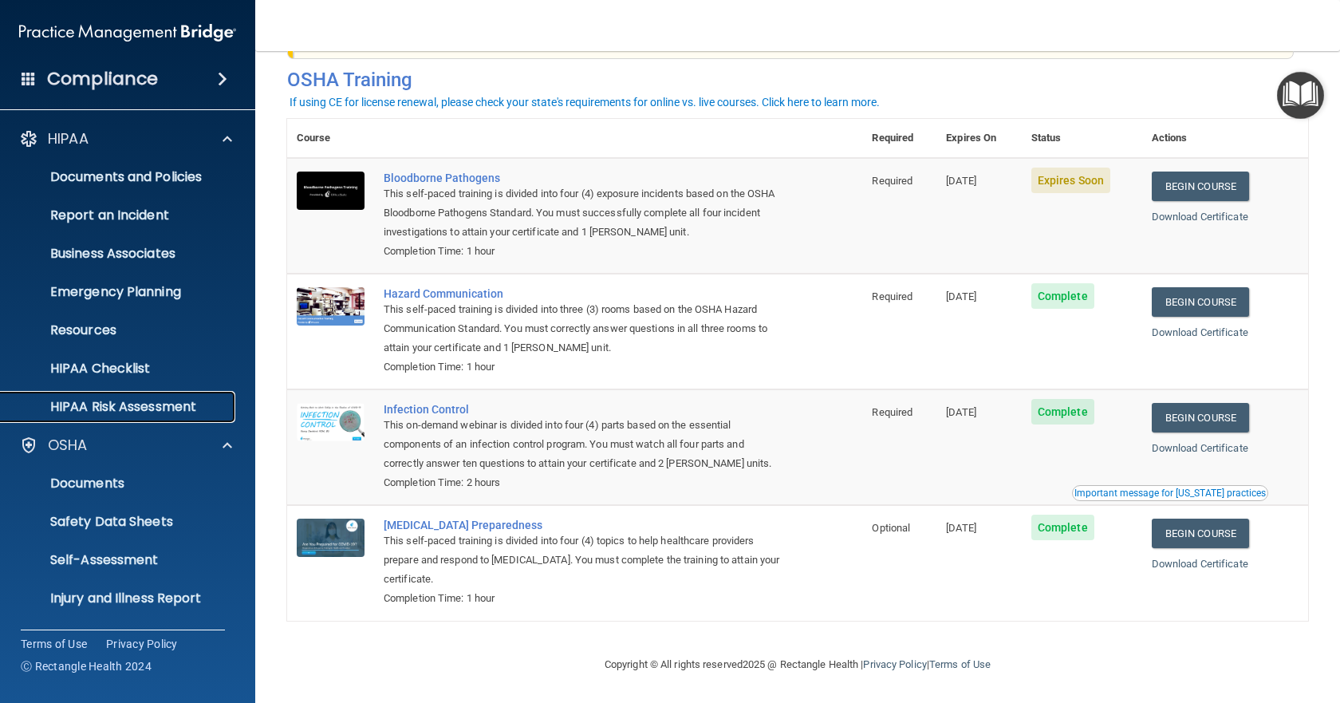
click at [191, 407] on p "HIPAA Risk Assessment" at bounding box center [119, 407] width 218 height 16
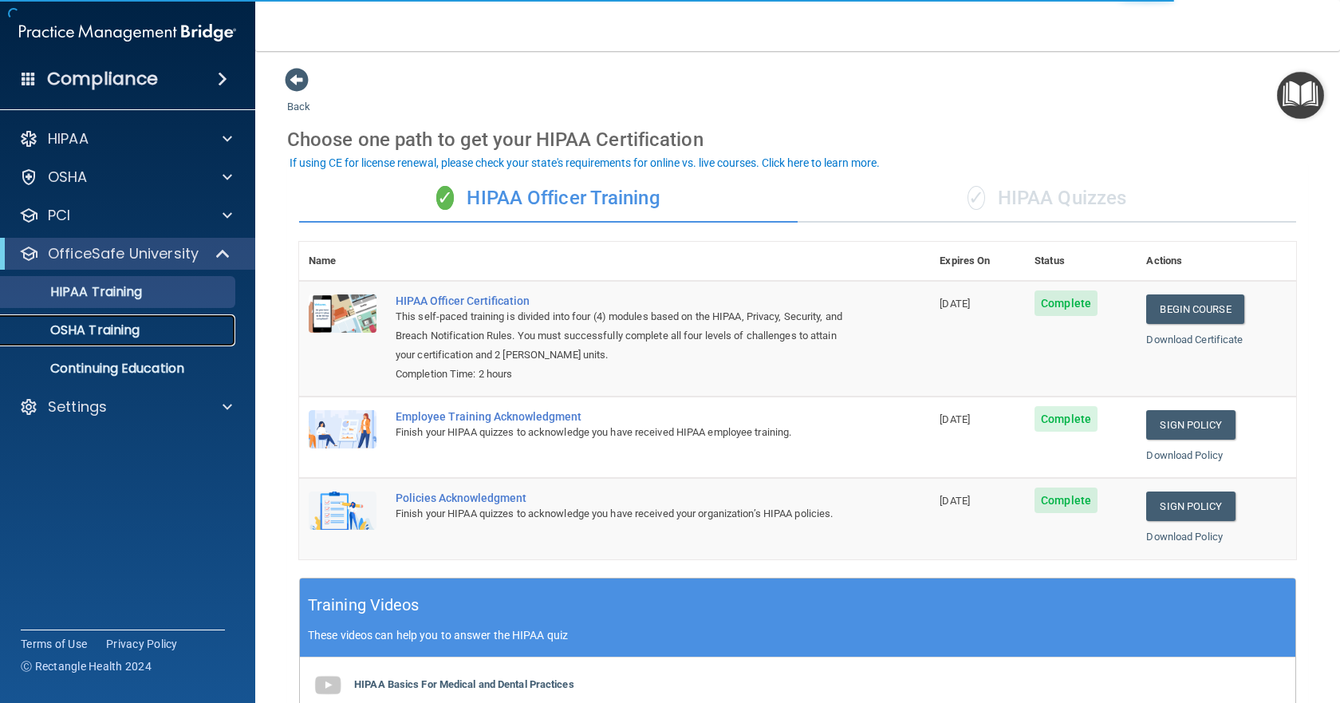
click at [143, 340] on link "OSHA Training" at bounding box center [109, 330] width 251 height 32
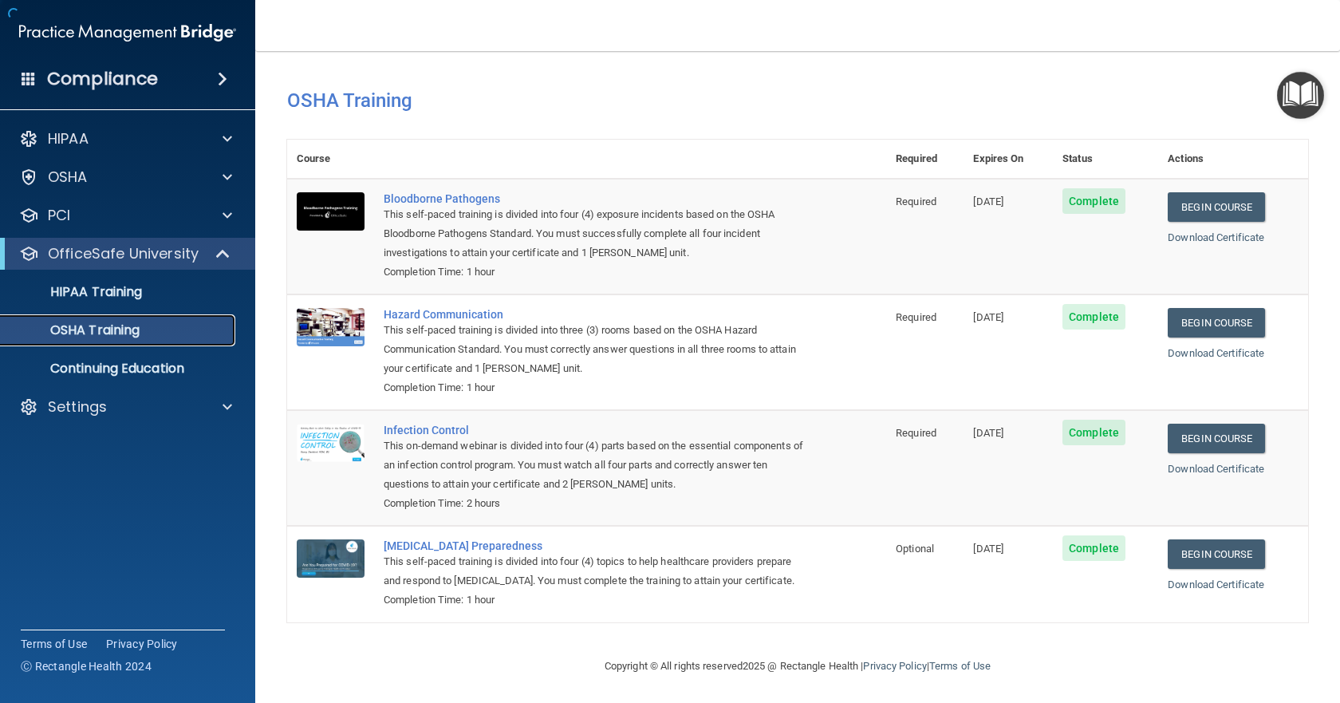
click at [103, 334] on p "OSHA Training" at bounding box center [74, 330] width 129 height 16
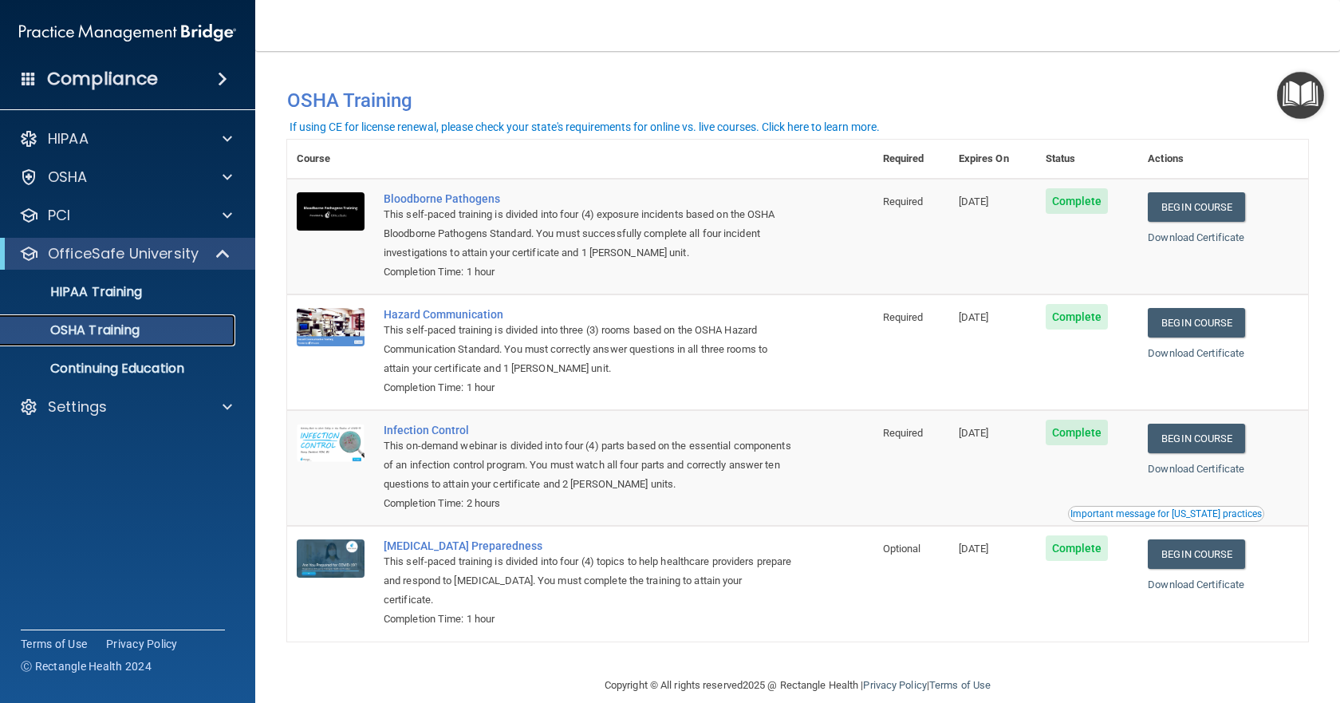
scroll to position [25, 0]
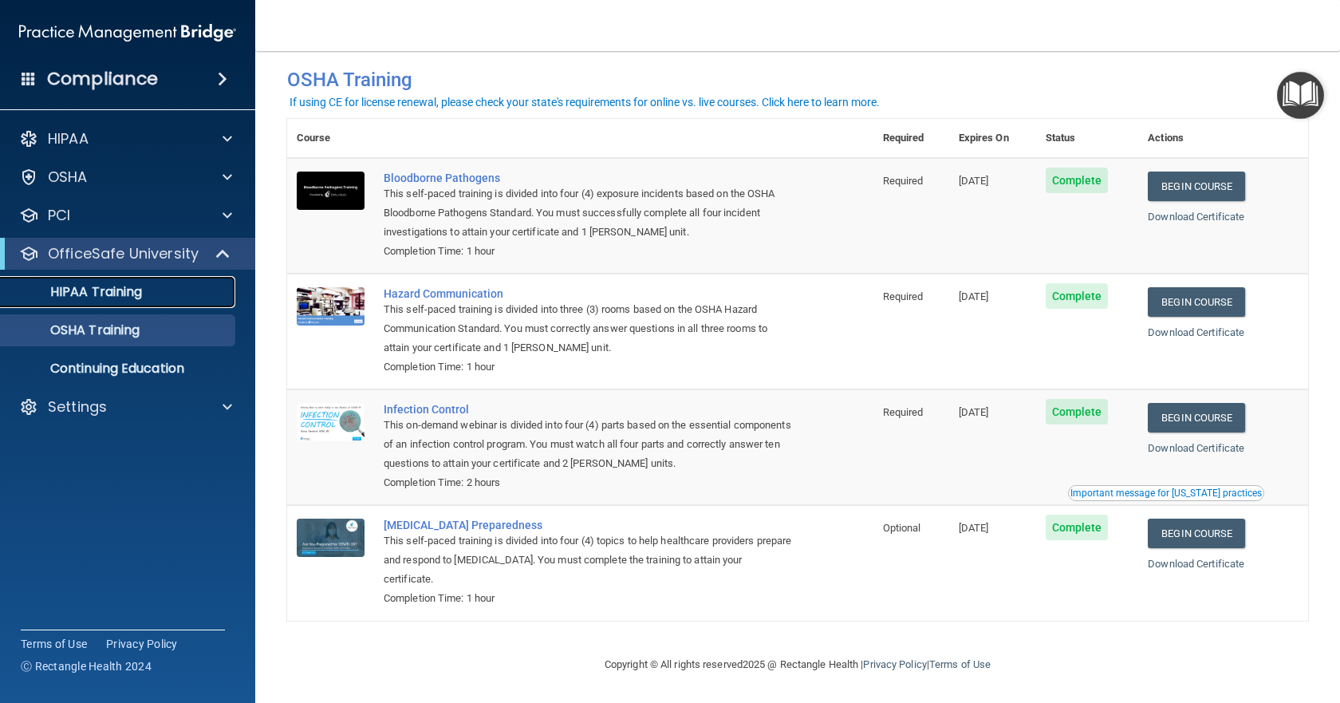
click at [104, 287] on p "HIPAA Training" at bounding box center [76, 292] width 132 height 16
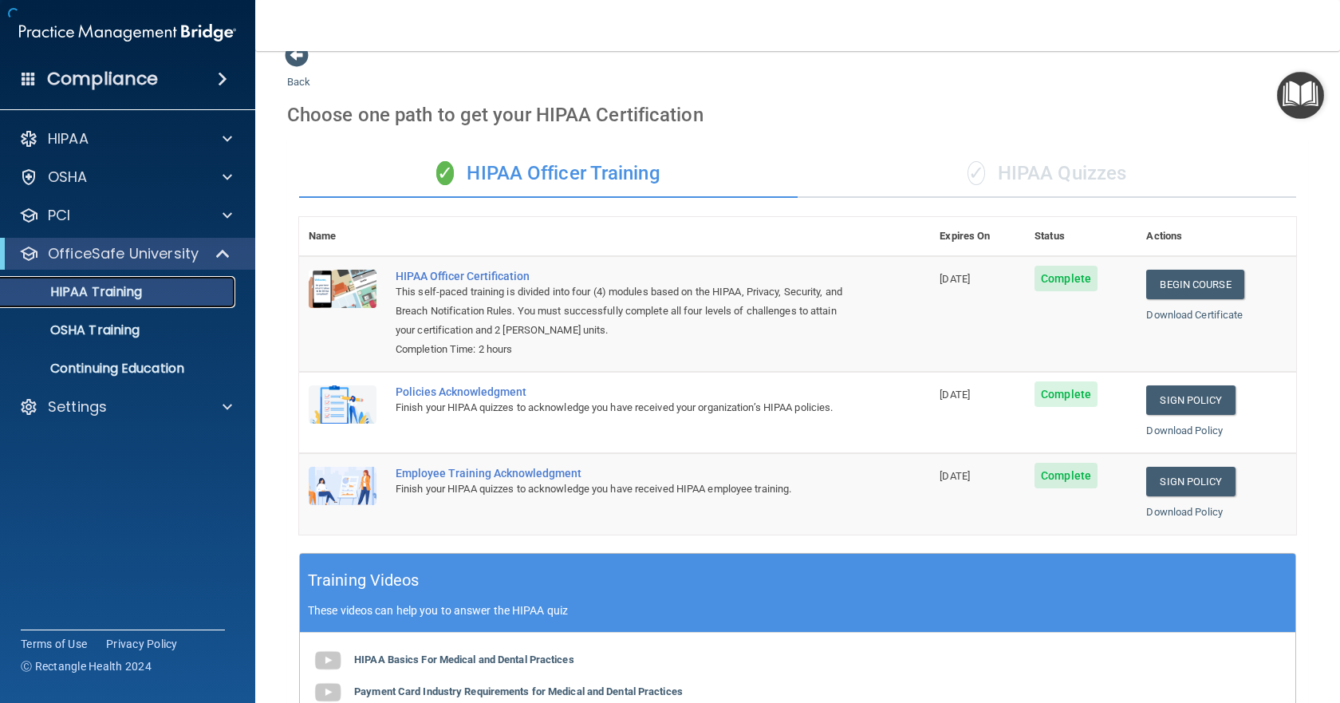
scroll to position [371, 0]
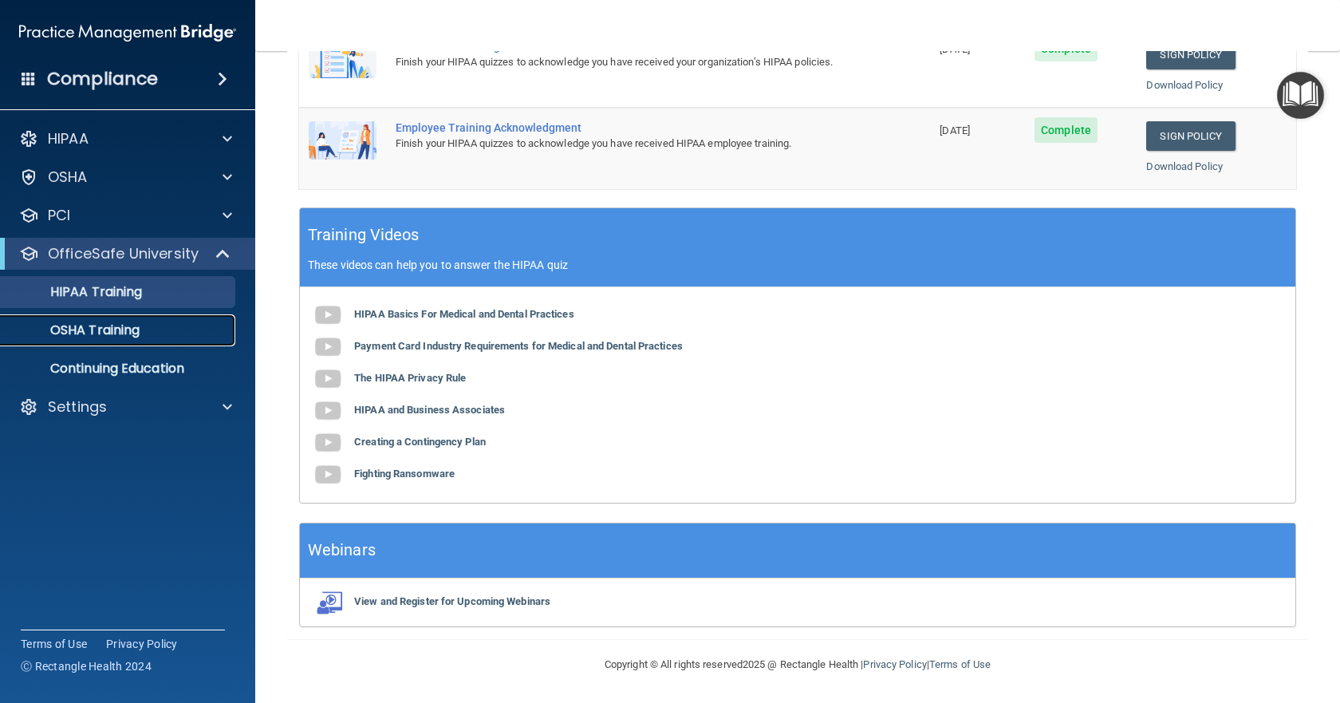
click at [117, 333] on p "OSHA Training" at bounding box center [74, 330] width 129 height 16
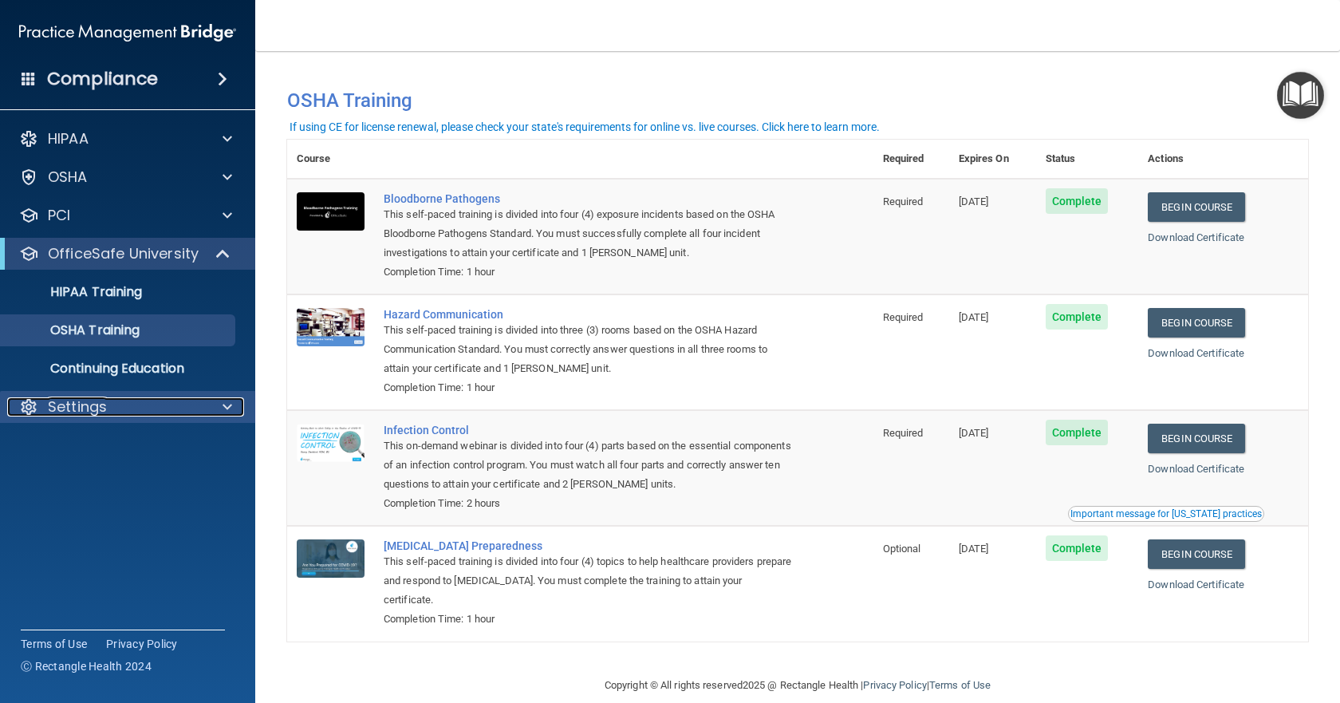
click at [235, 410] on div at bounding box center [225, 406] width 40 height 19
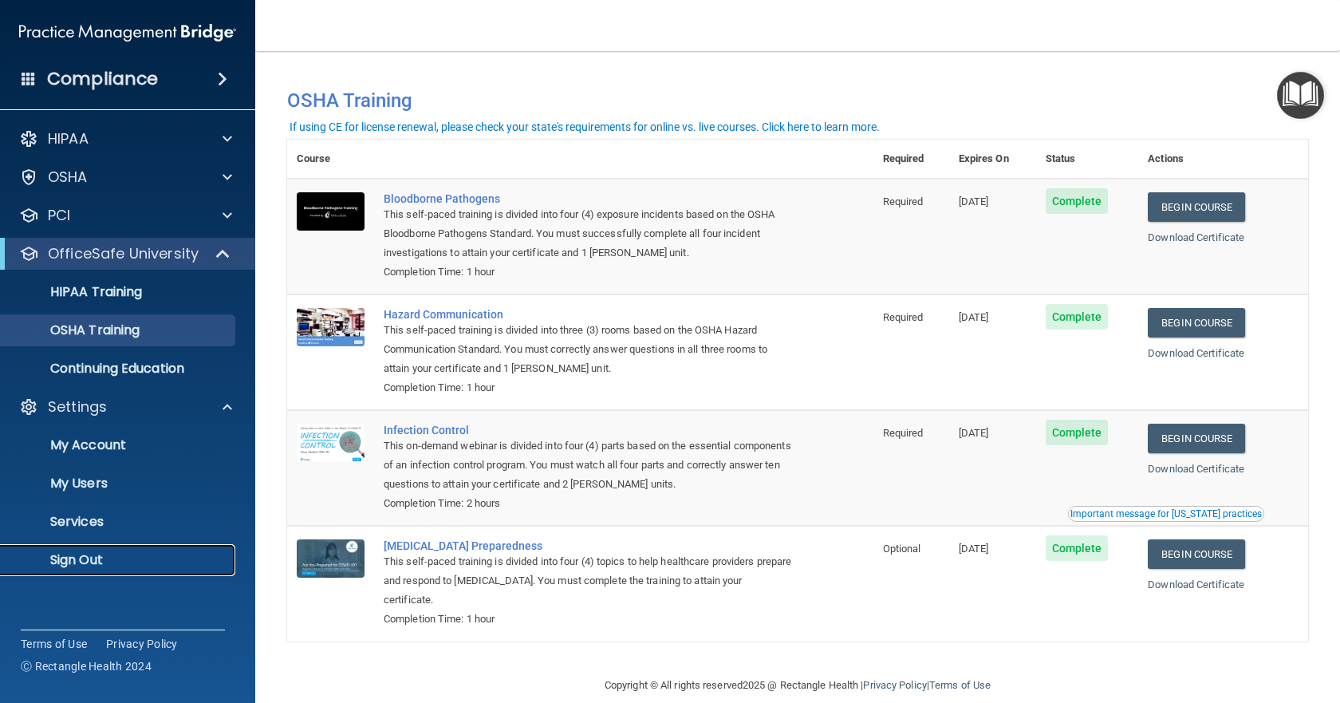
click at [98, 553] on p "Sign Out" at bounding box center [119, 560] width 218 height 16
